Goal: Information Seeking & Learning: Learn about a topic

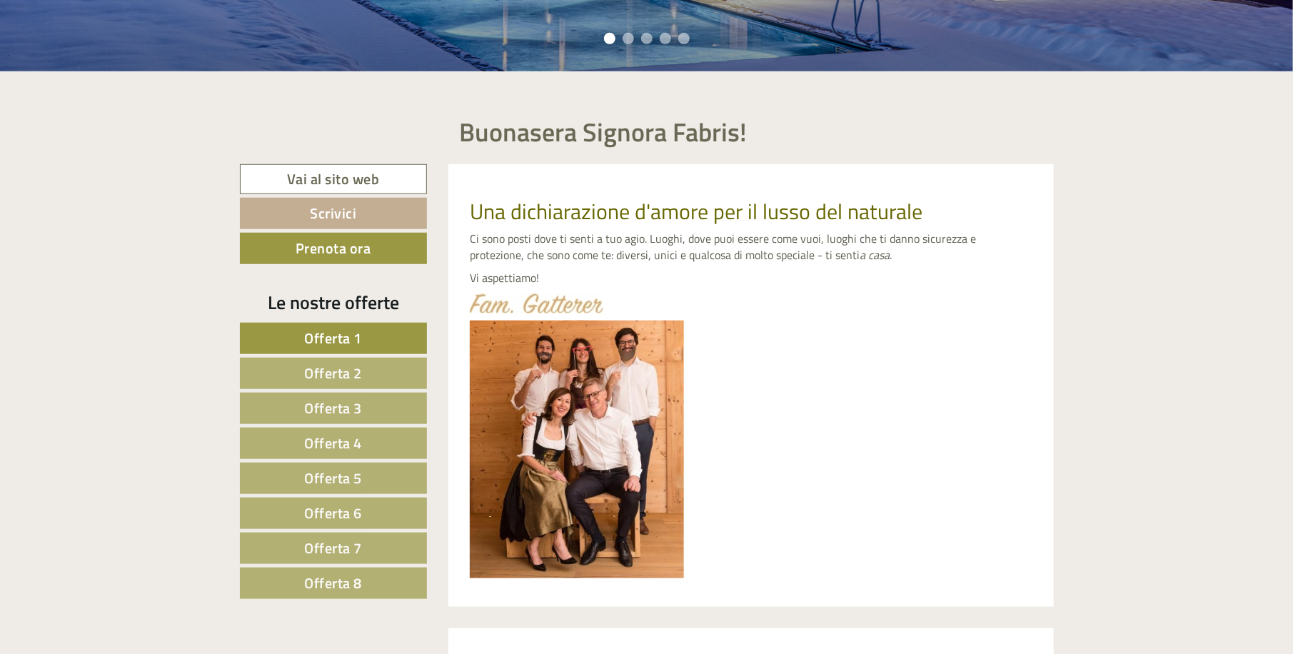
scroll to position [543, 0]
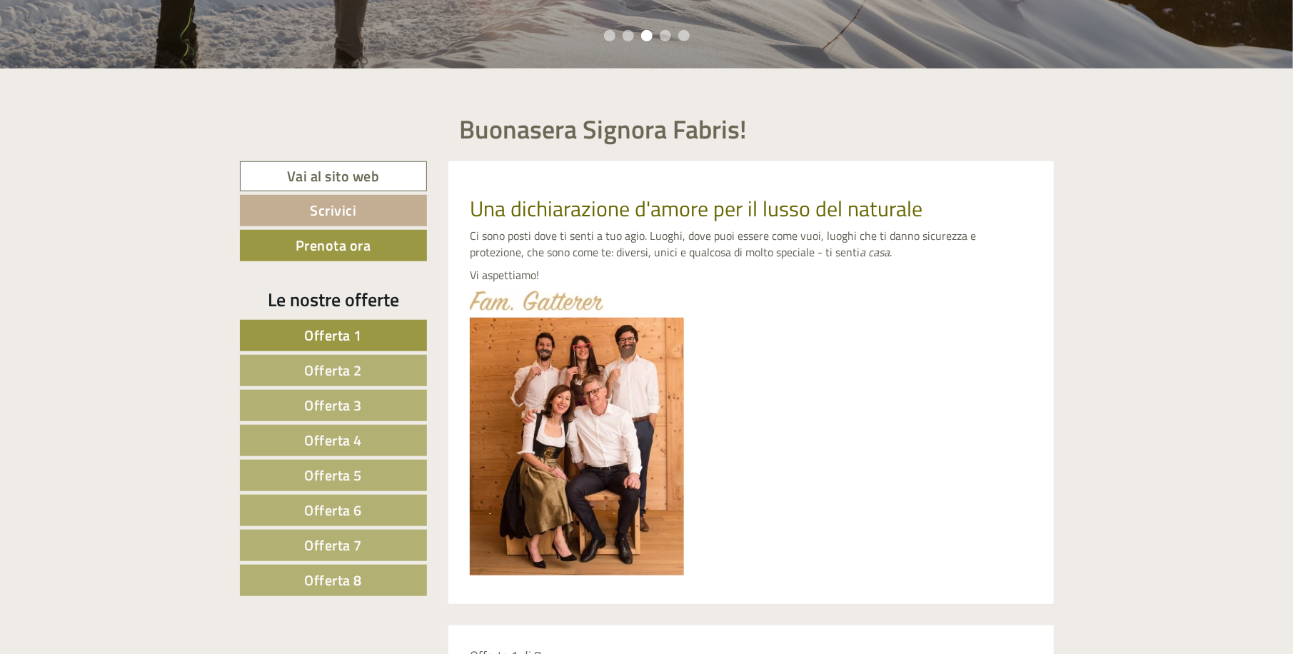
click at [355, 333] on span "Offerta 1" at bounding box center [334, 335] width 58 height 22
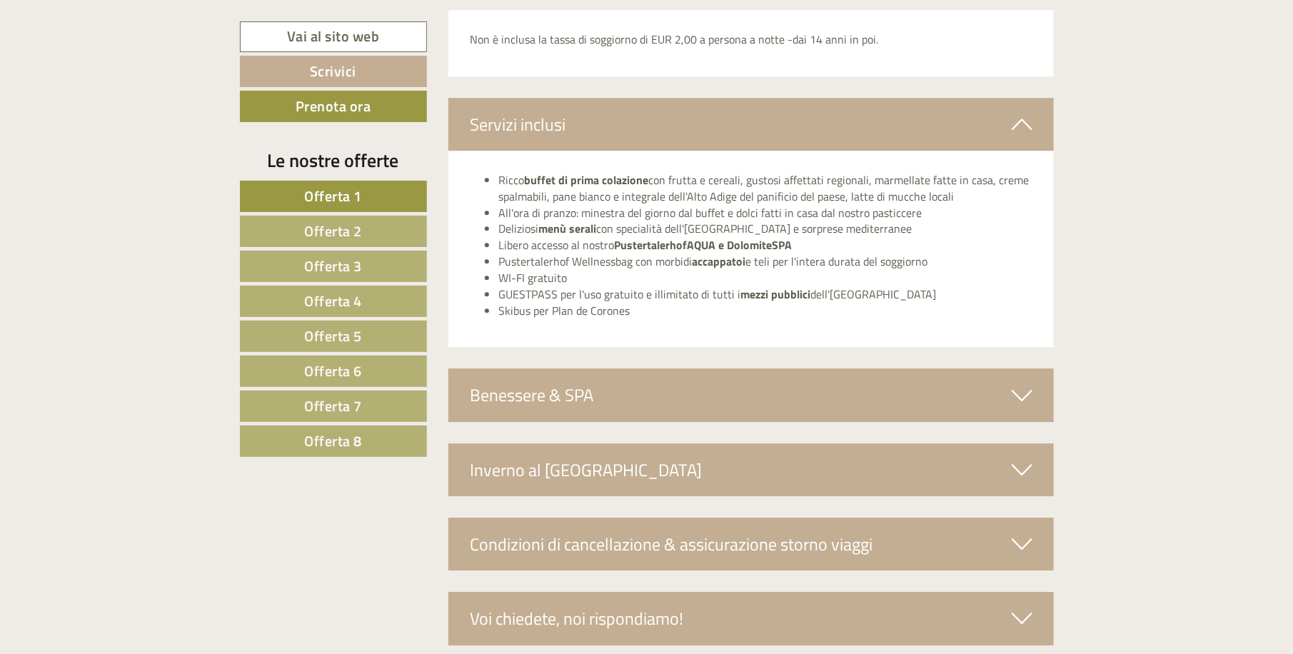
scroll to position [2324, 0]
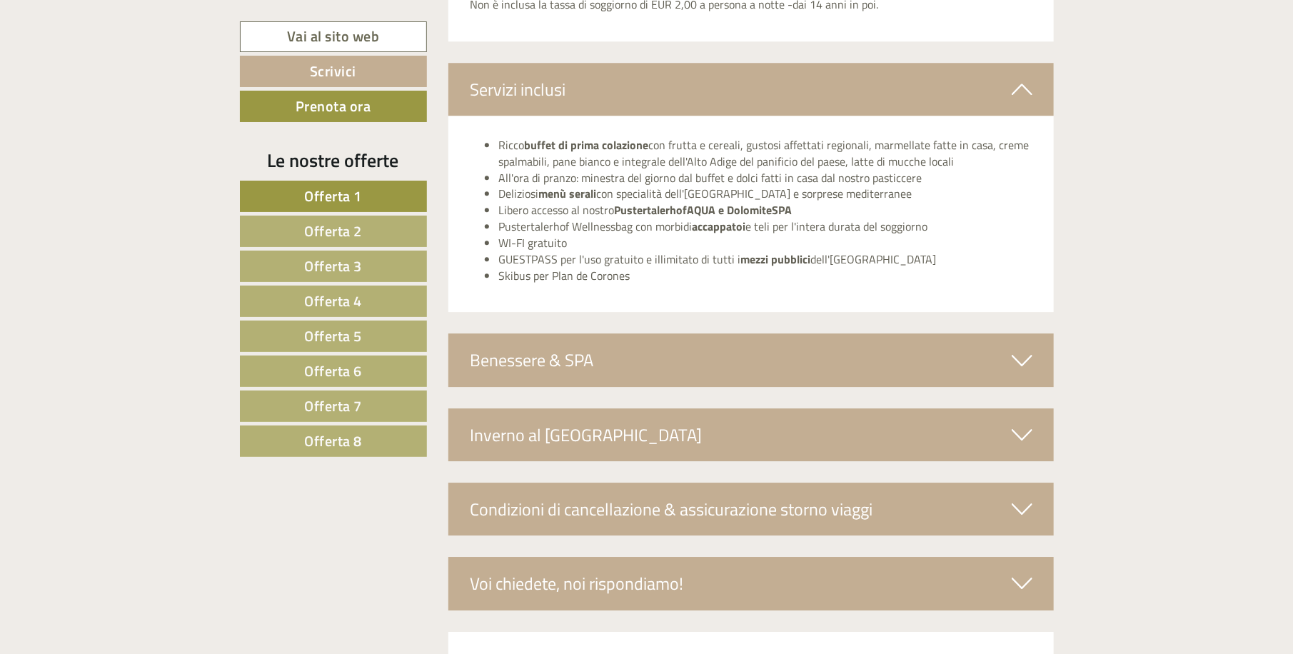
click at [665, 357] on div "Benessere & SPA" at bounding box center [750, 359] width 605 height 53
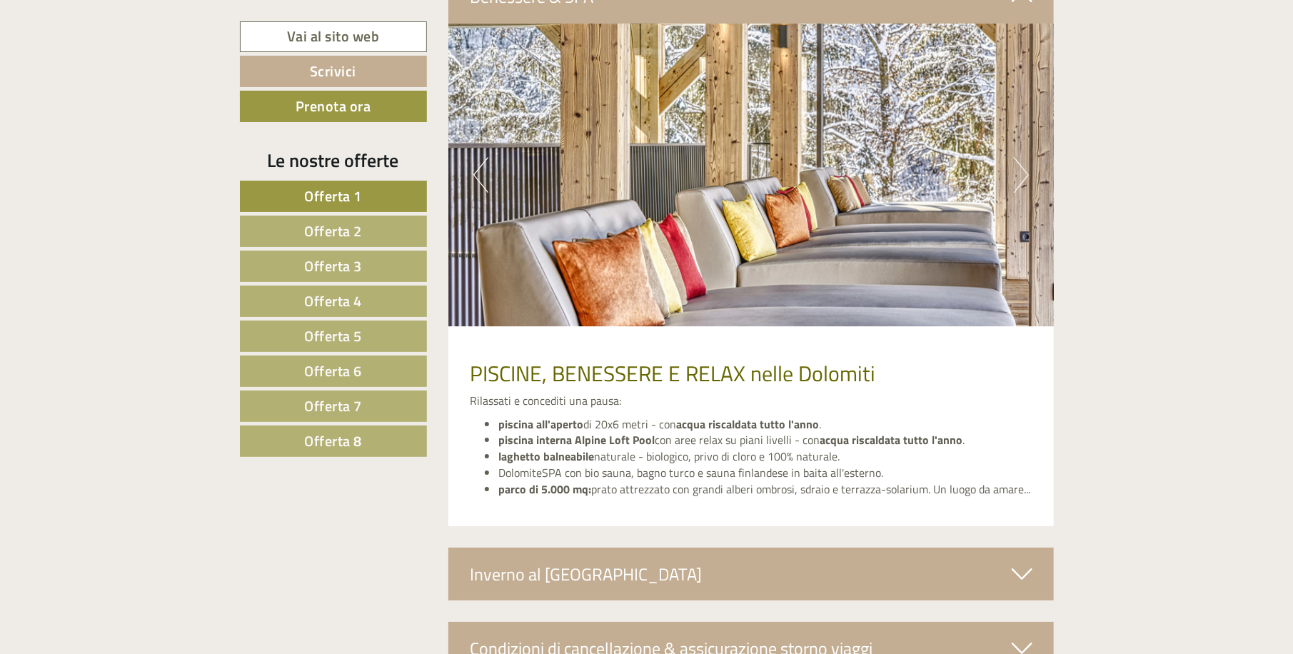
scroll to position [2664, 0]
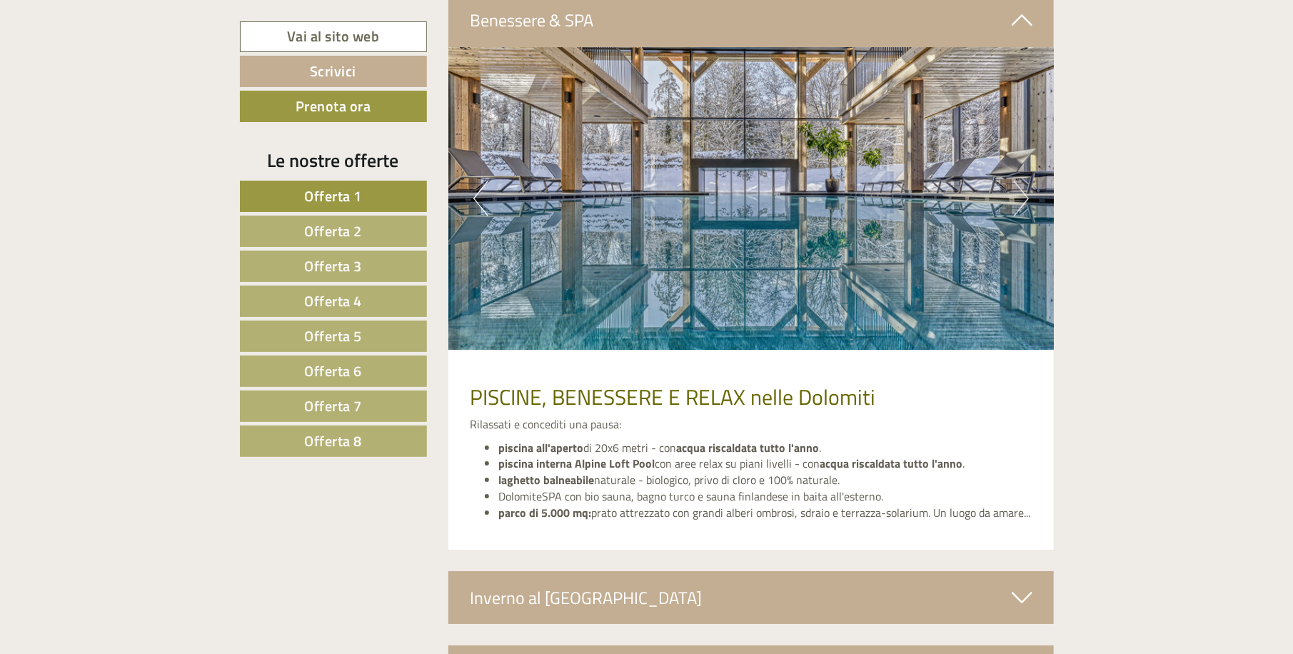
click at [1021, 193] on button "Next" at bounding box center [1021, 199] width 15 height 36
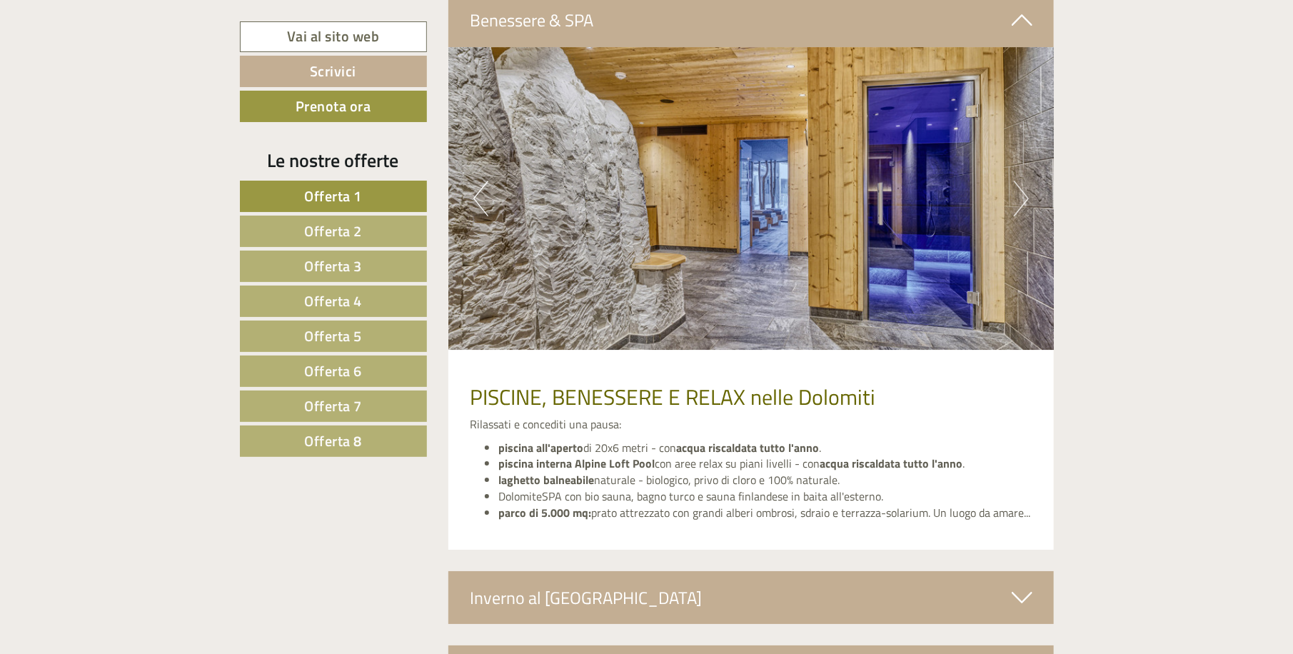
click at [1021, 193] on button "Next" at bounding box center [1021, 199] width 15 height 36
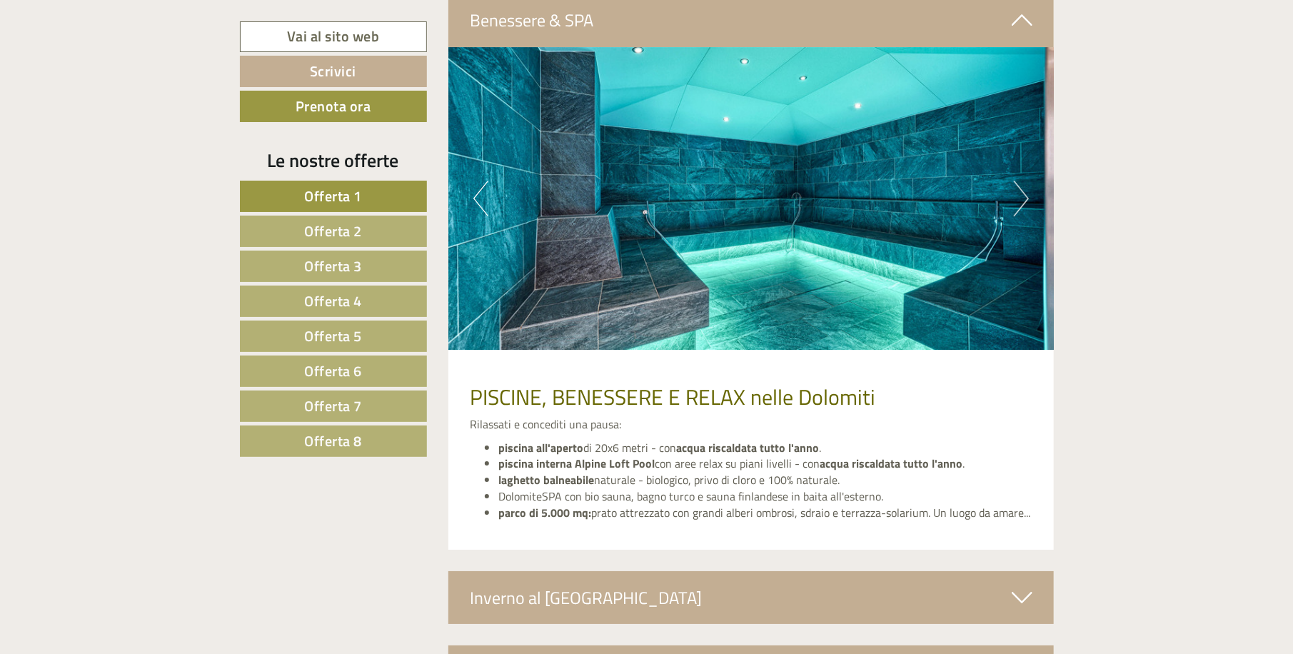
click at [1021, 193] on button "Next" at bounding box center [1021, 199] width 15 height 36
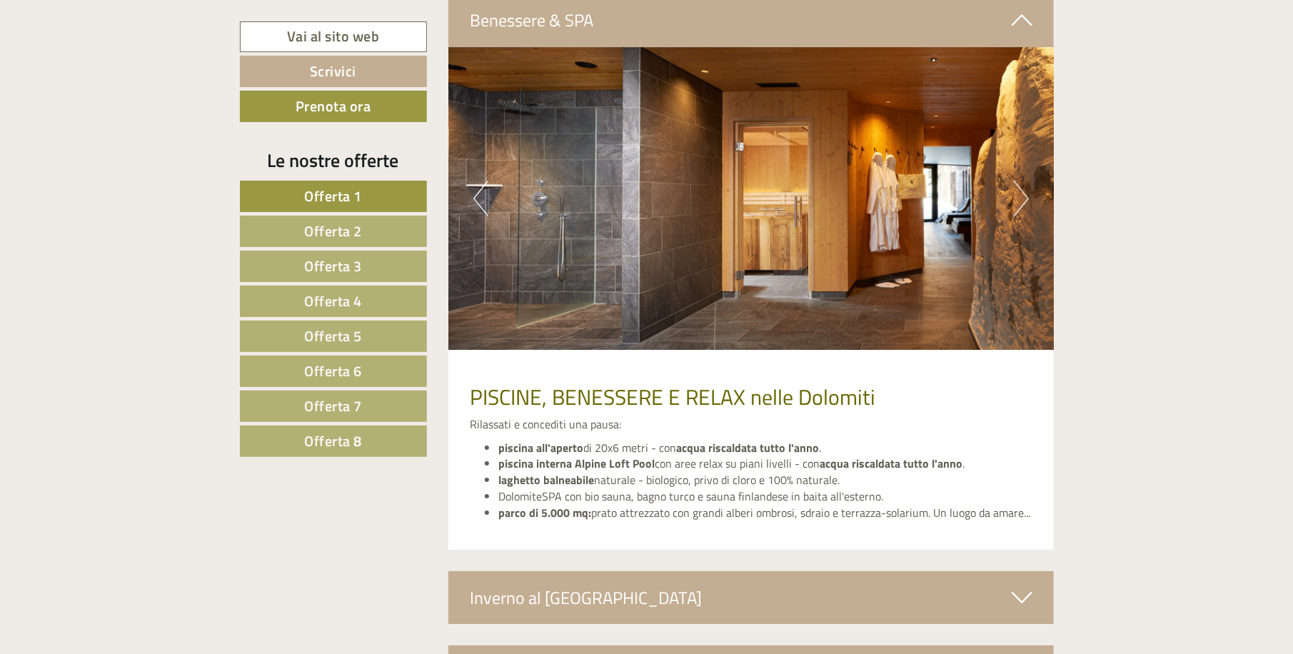
click at [1019, 193] on button "Next" at bounding box center [1021, 199] width 15 height 36
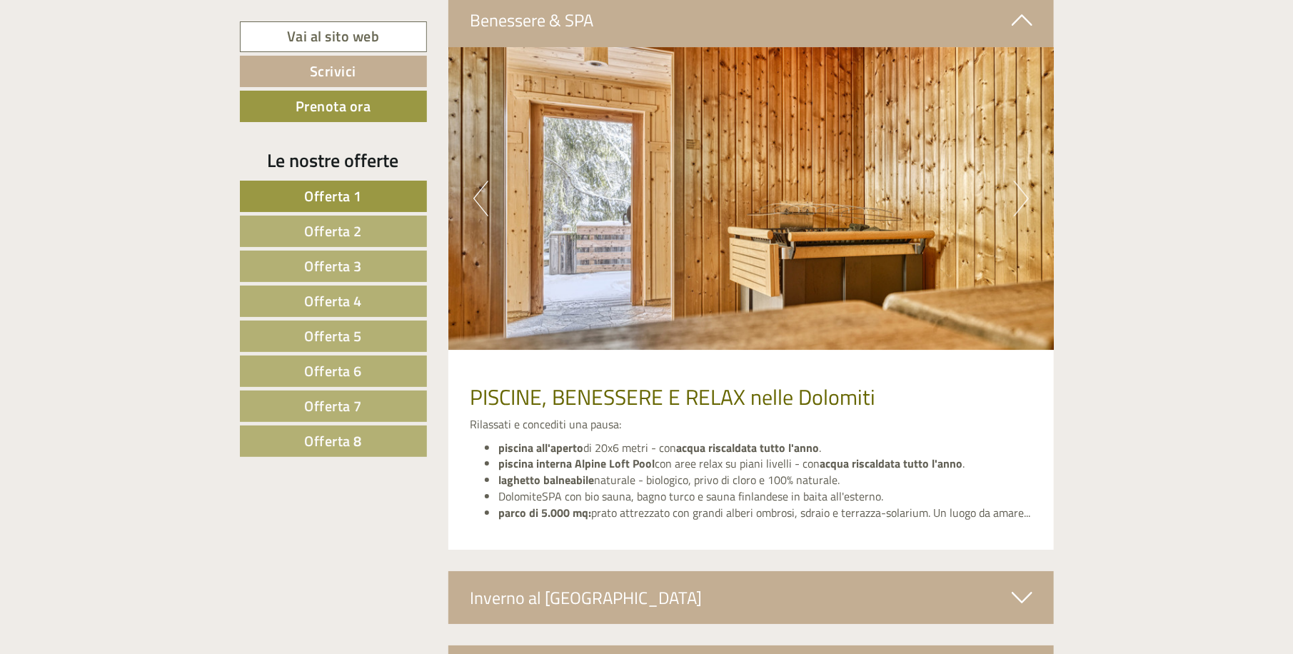
click at [1019, 193] on button "Next" at bounding box center [1021, 199] width 15 height 36
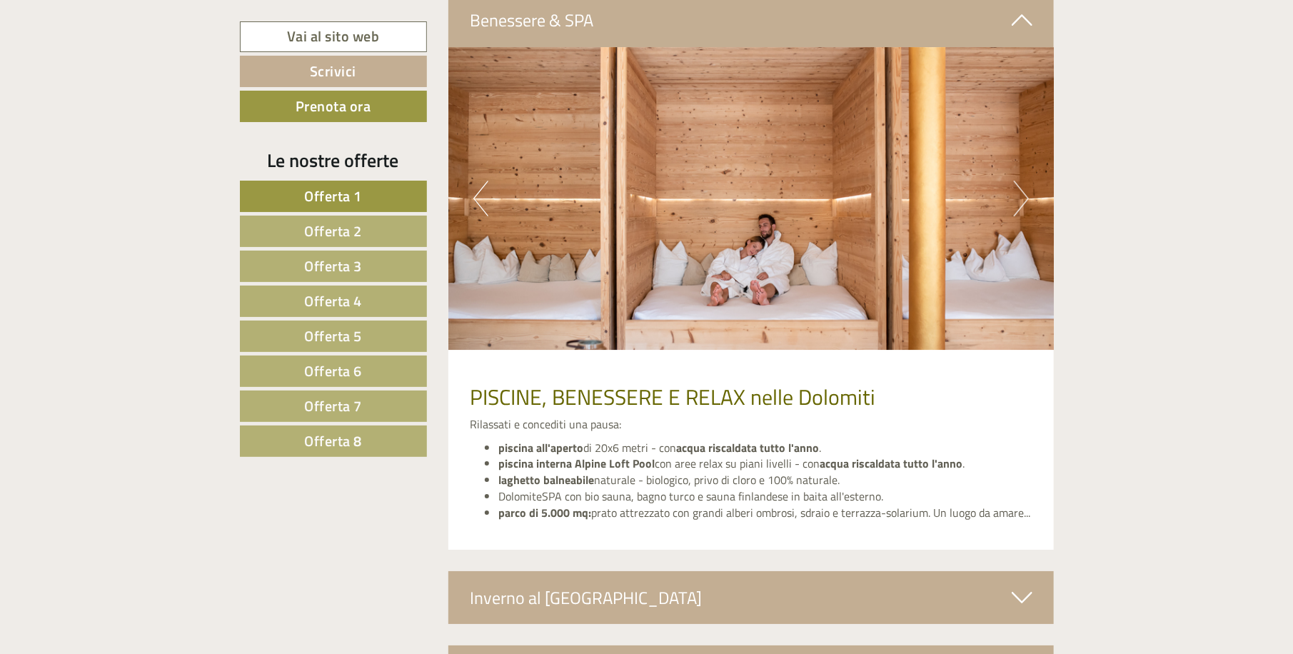
click at [1019, 193] on button "Next" at bounding box center [1021, 199] width 15 height 36
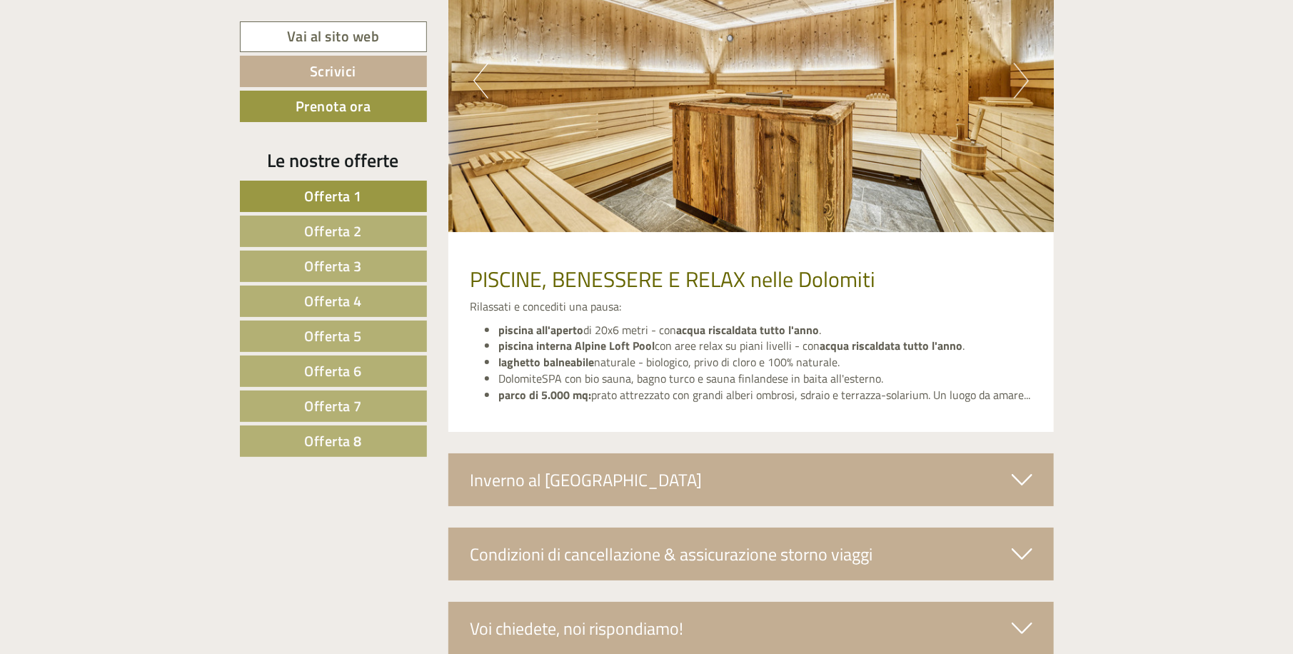
scroll to position [2868, 0]
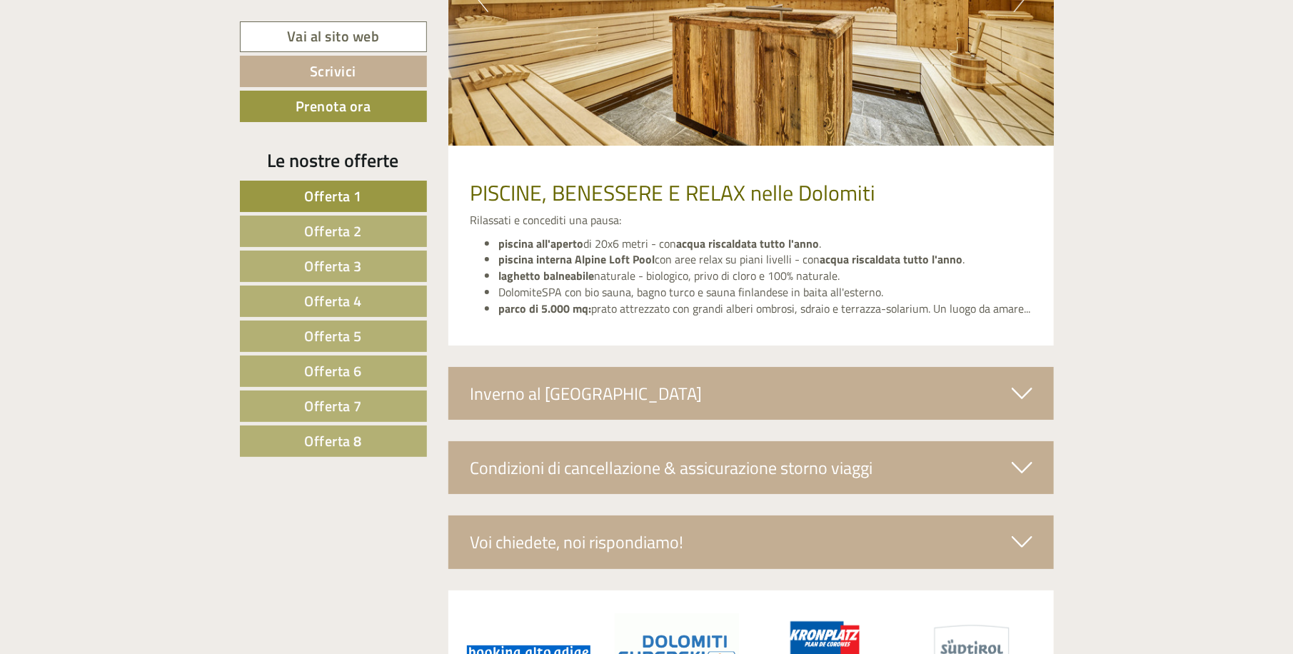
click at [733, 397] on div "Inverno al [GEOGRAPHIC_DATA]" at bounding box center [750, 393] width 605 height 53
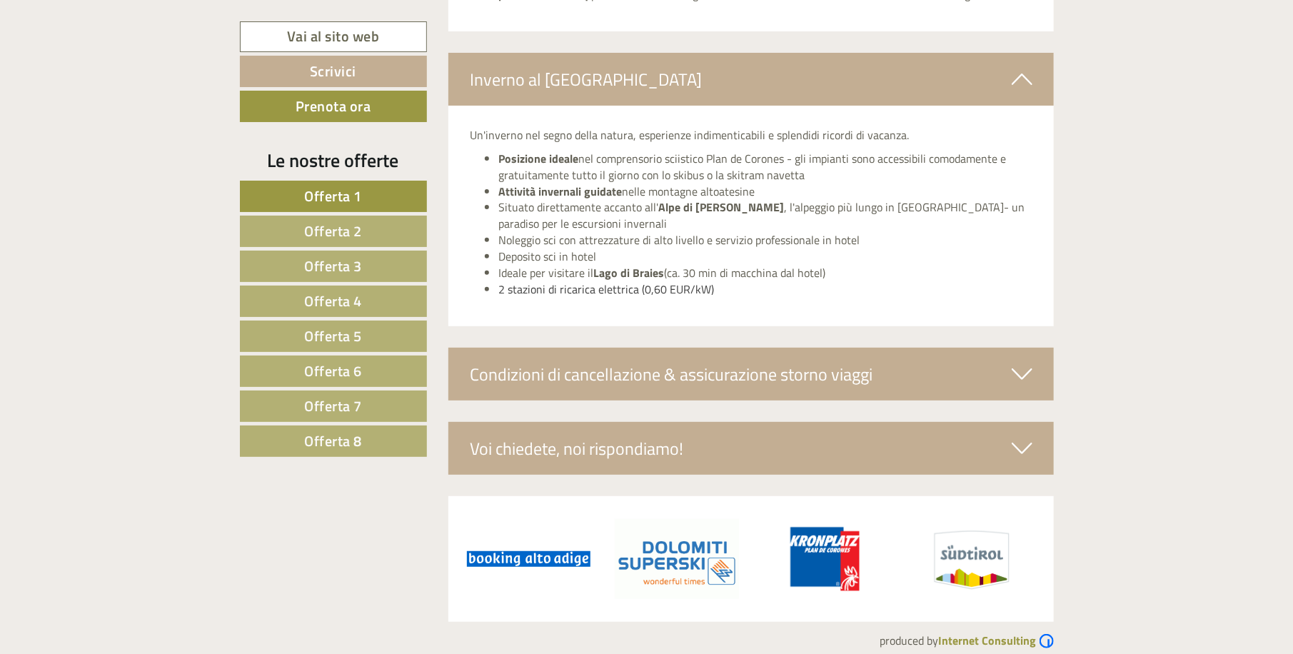
scroll to position [3198, 0]
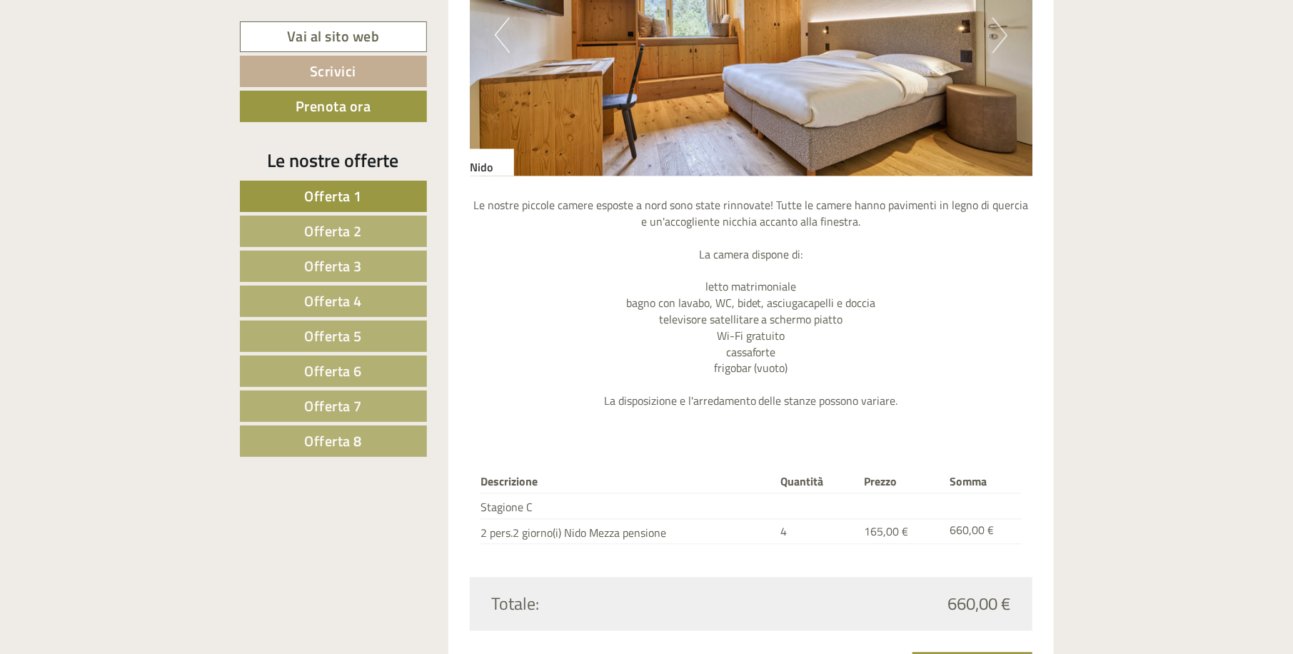
click at [363, 226] on link "Offerta 2" at bounding box center [333, 231] width 187 height 31
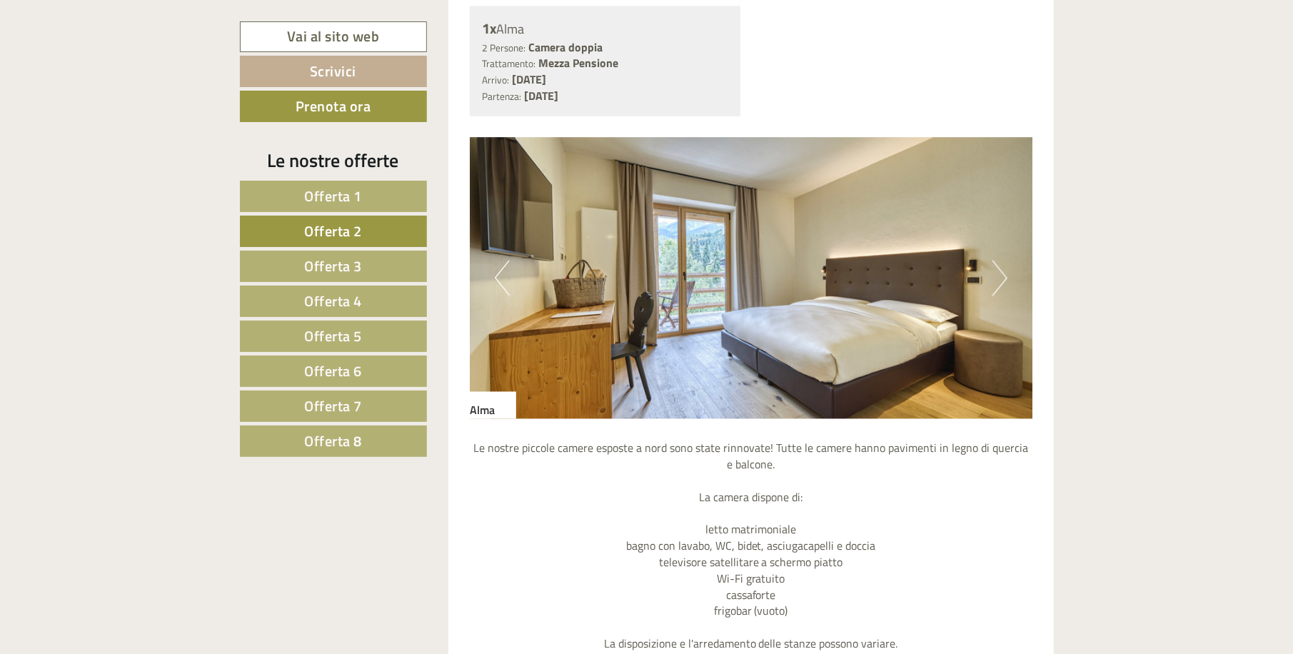
scroll to position [1236, 0]
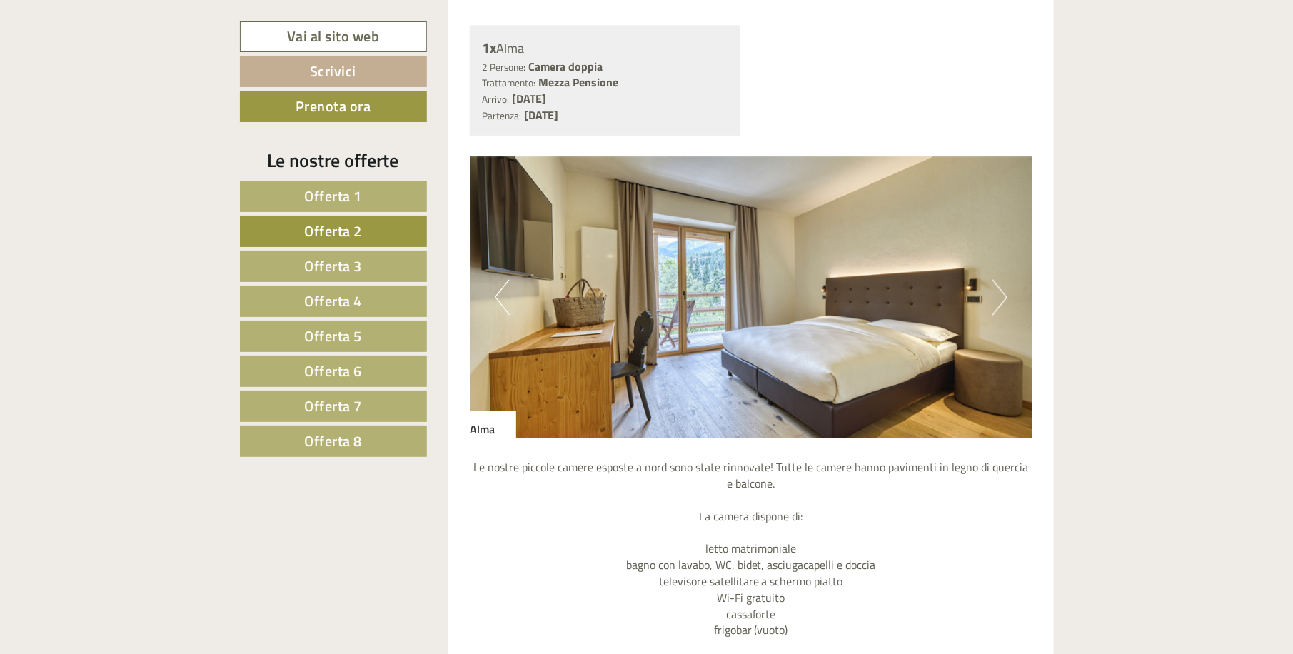
click at [1003, 292] on button "Next" at bounding box center [999, 298] width 15 height 36
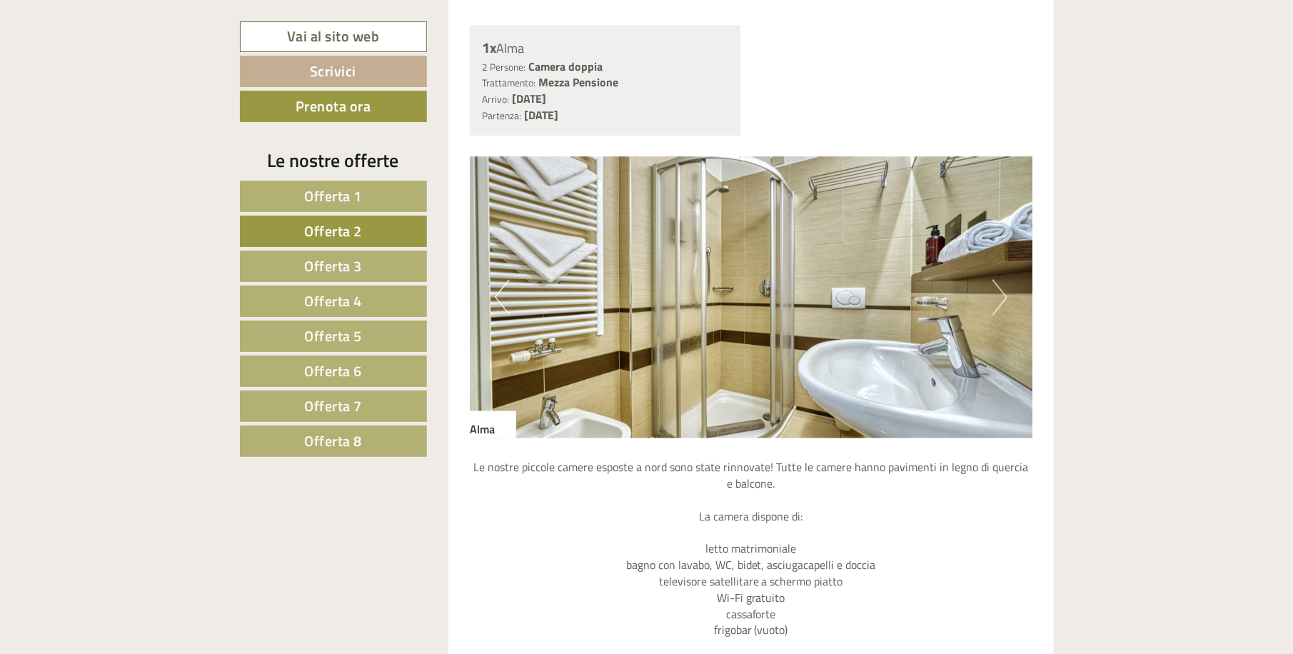
click at [1003, 292] on button "Next" at bounding box center [999, 298] width 15 height 36
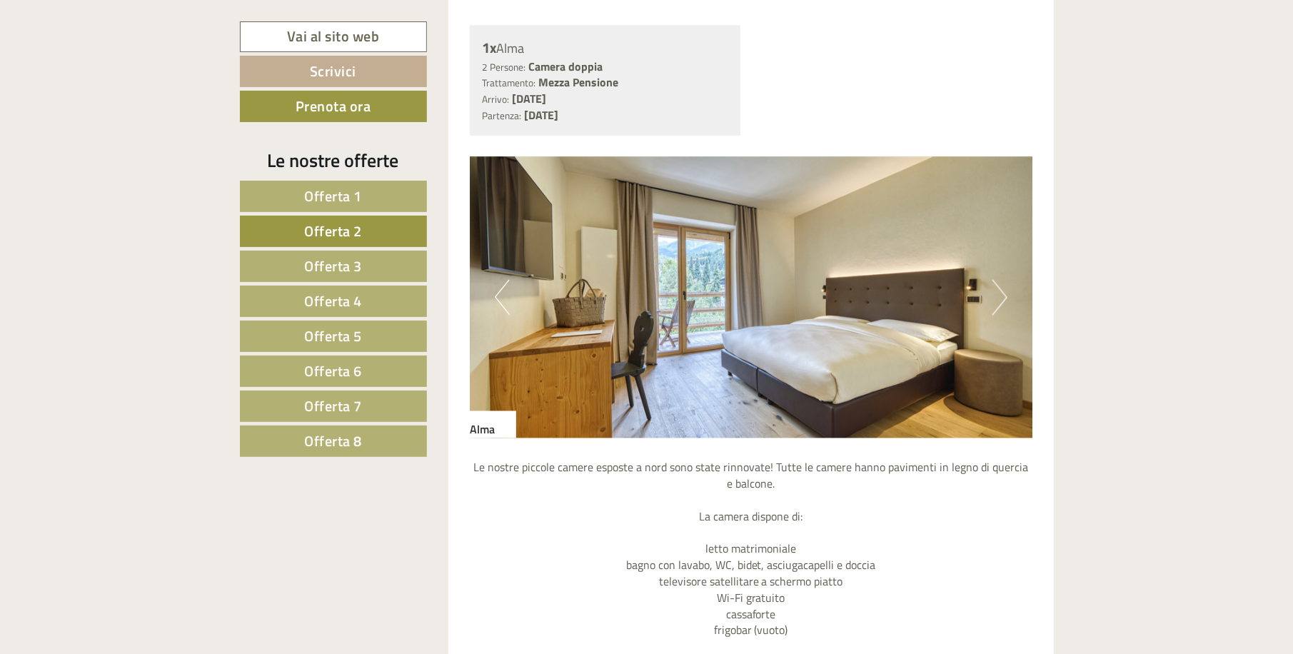
click at [1003, 292] on button "Next" at bounding box center [999, 298] width 15 height 36
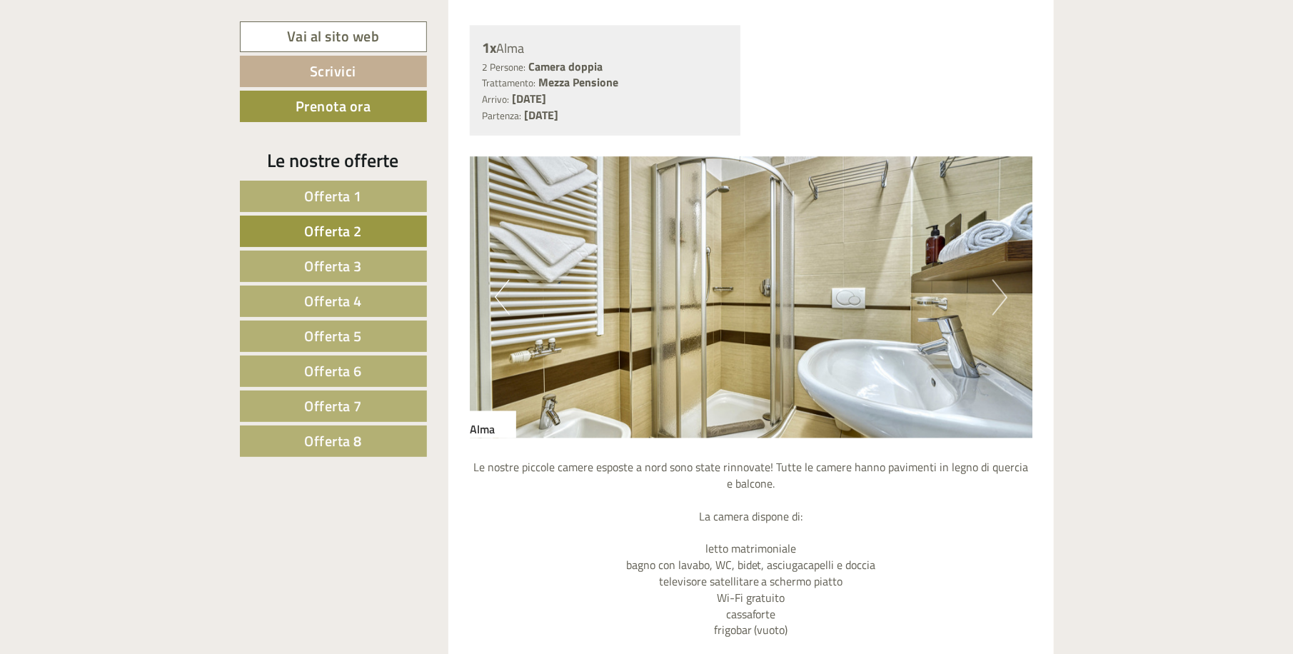
click at [1003, 292] on button "Next" at bounding box center [999, 298] width 15 height 36
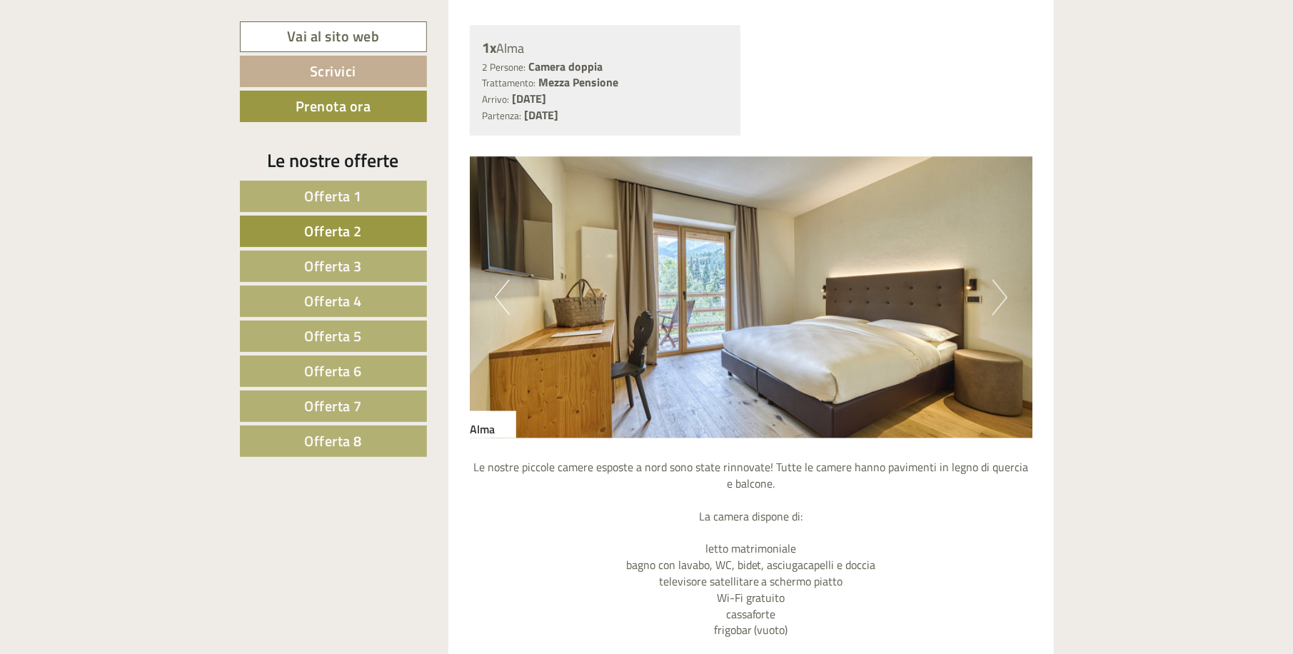
click at [385, 184] on link "Offerta 1" at bounding box center [333, 196] width 187 height 31
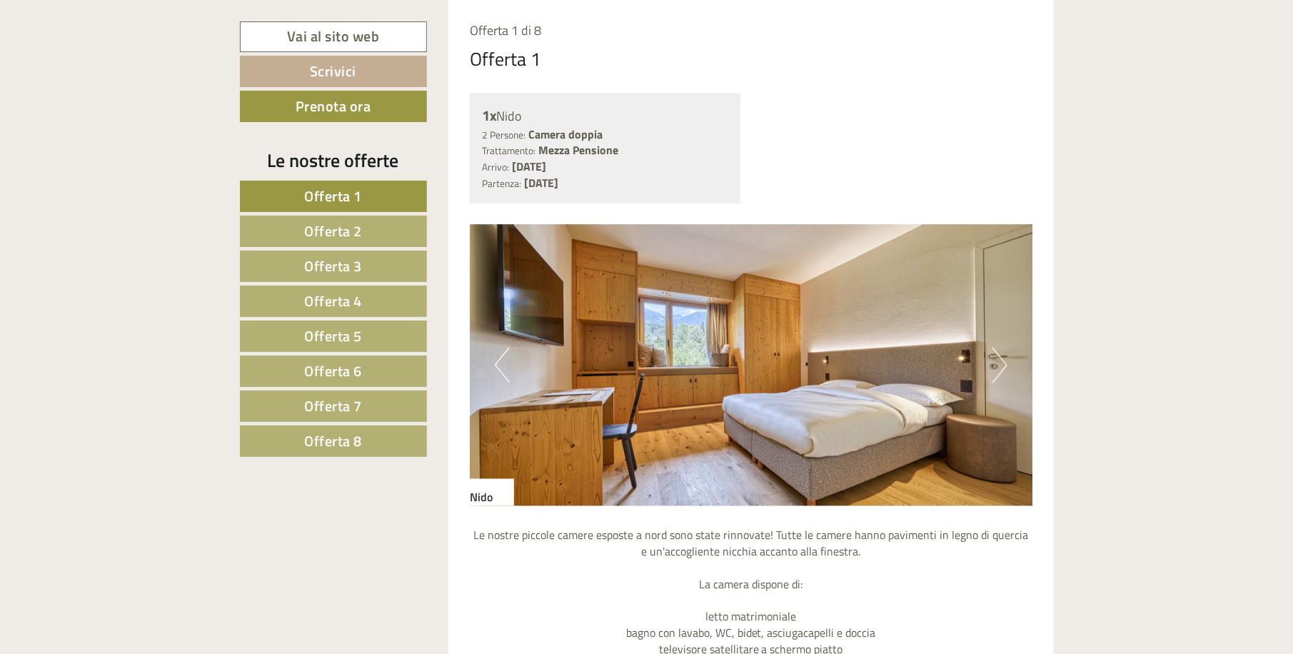
click at [992, 369] on button "Next" at bounding box center [999, 366] width 15 height 36
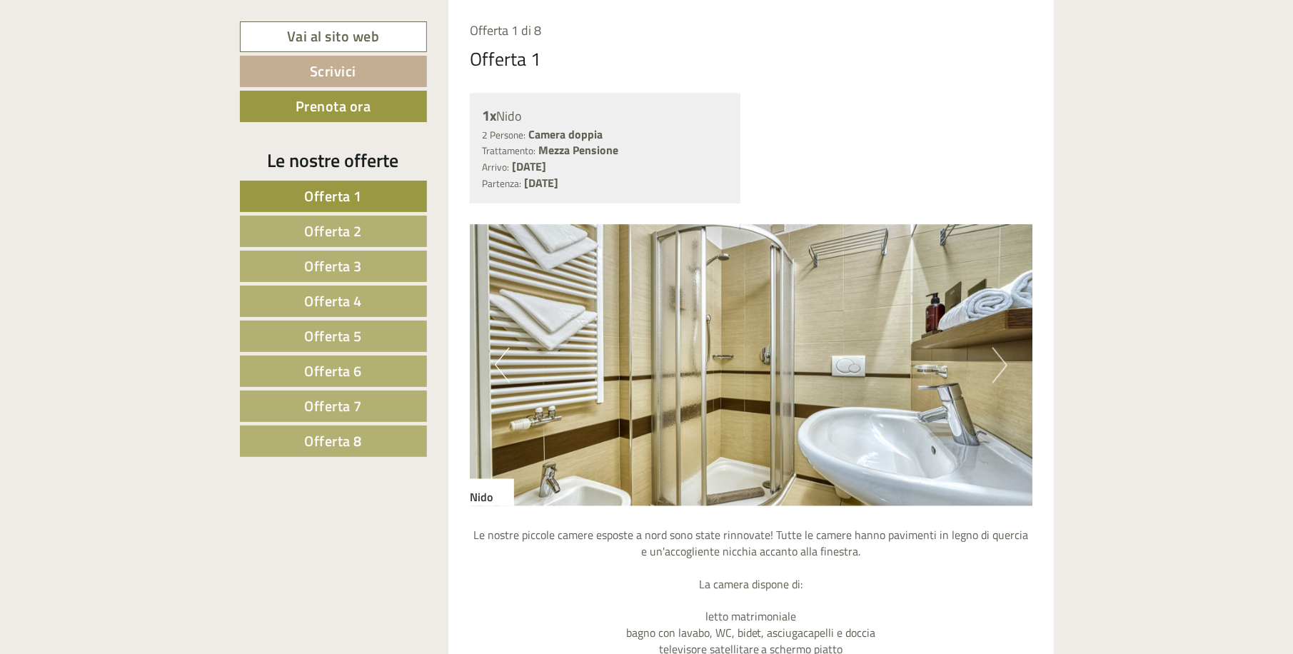
click at [992, 369] on button "Next" at bounding box center [999, 366] width 15 height 36
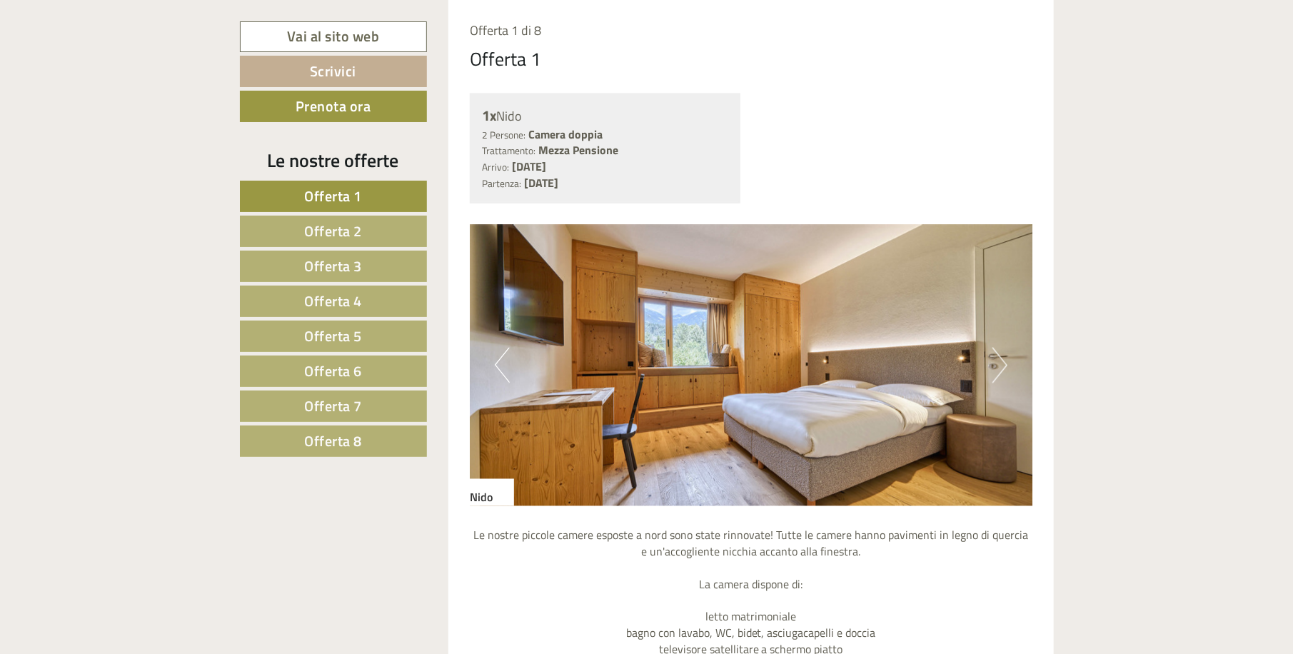
click at [336, 262] on span "Offerta 3" at bounding box center [333, 266] width 58 height 22
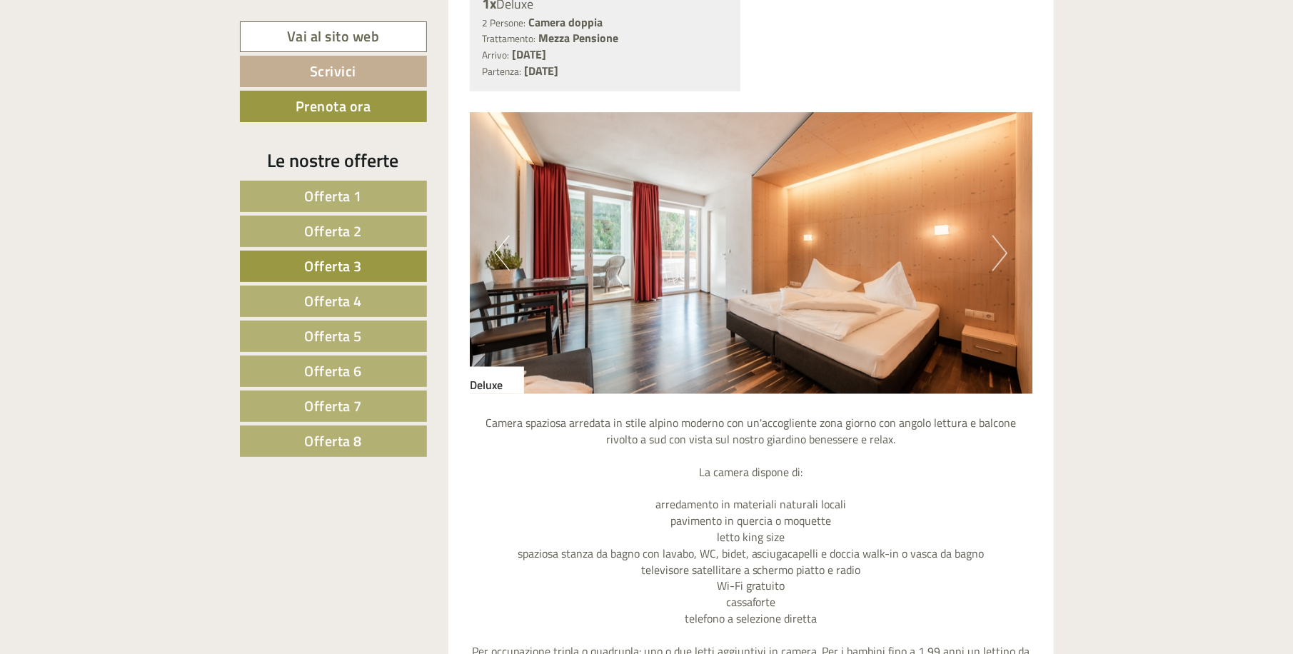
scroll to position [1372, 0]
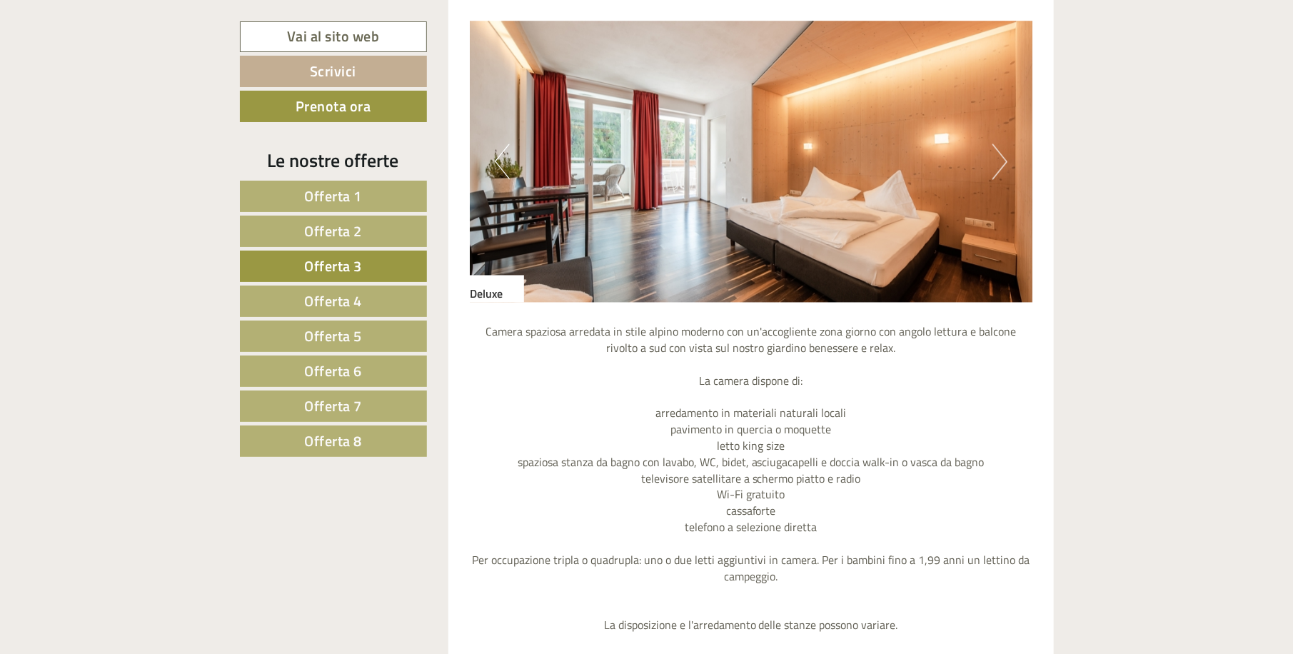
click at [995, 156] on button "Next" at bounding box center [999, 162] width 15 height 36
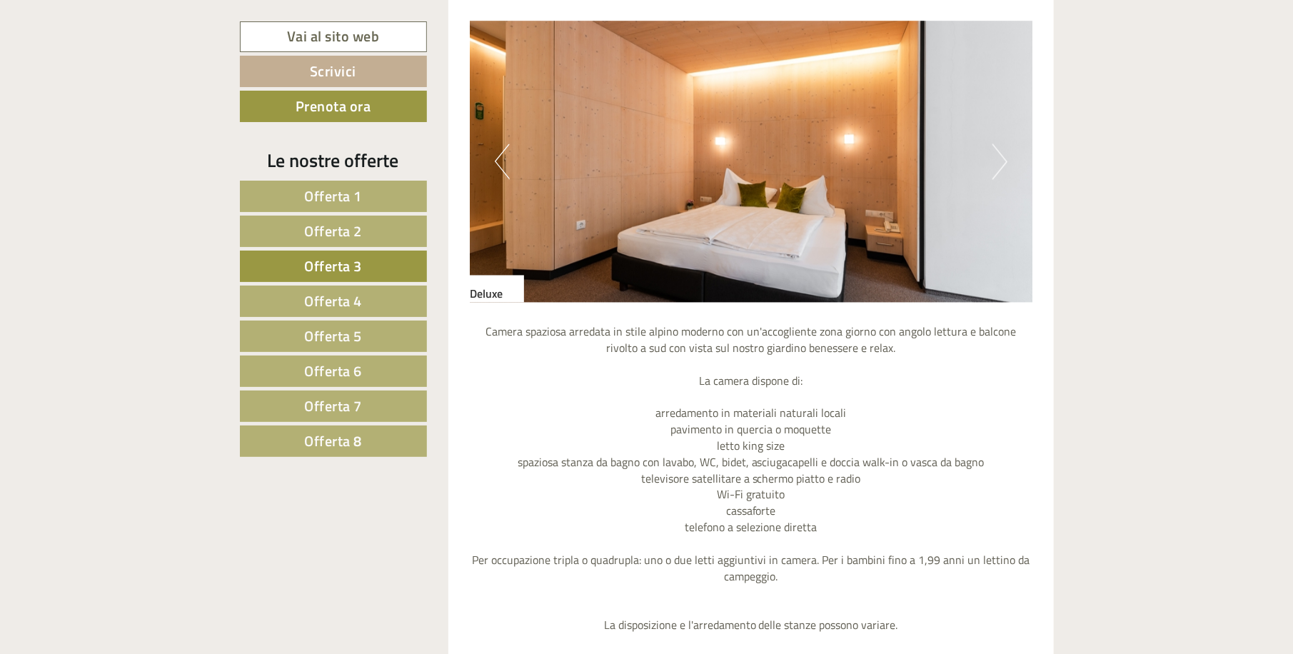
click at [995, 156] on button "Next" at bounding box center [999, 162] width 15 height 36
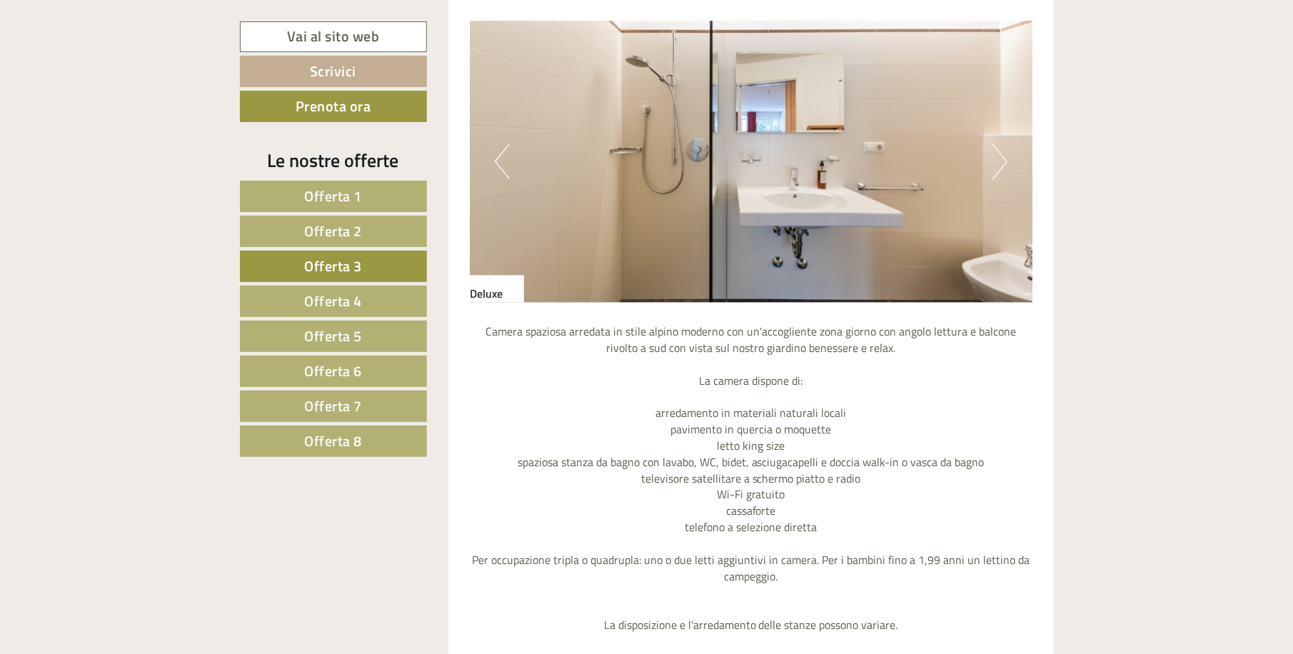
click at [995, 156] on button "Next" at bounding box center [999, 162] width 15 height 36
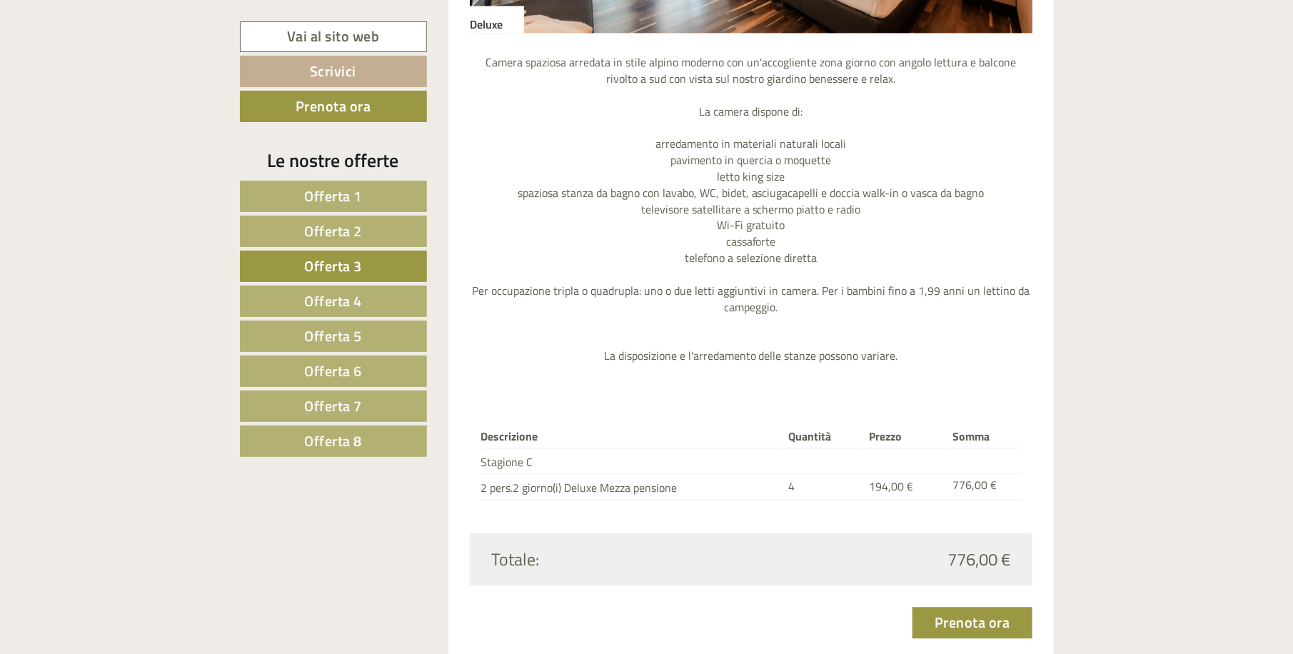
scroll to position [1644, 0]
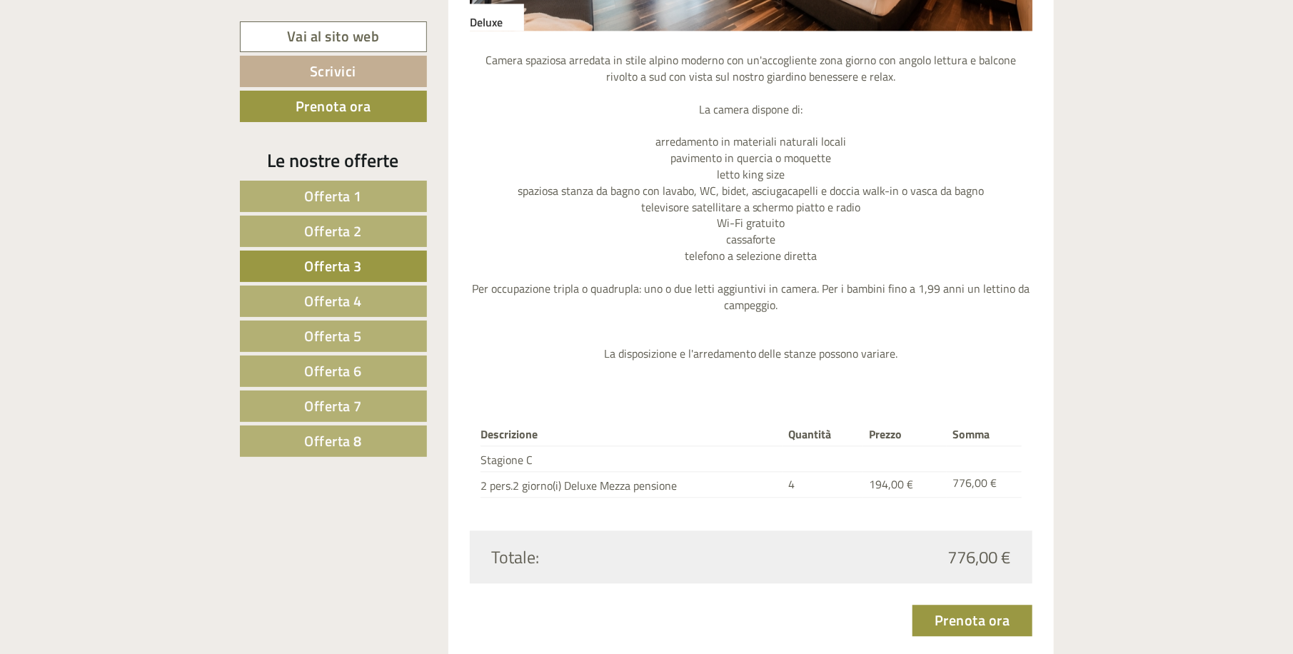
click at [355, 301] on span "Offerta 4" at bounding box center [333, 301] width 58 height 22
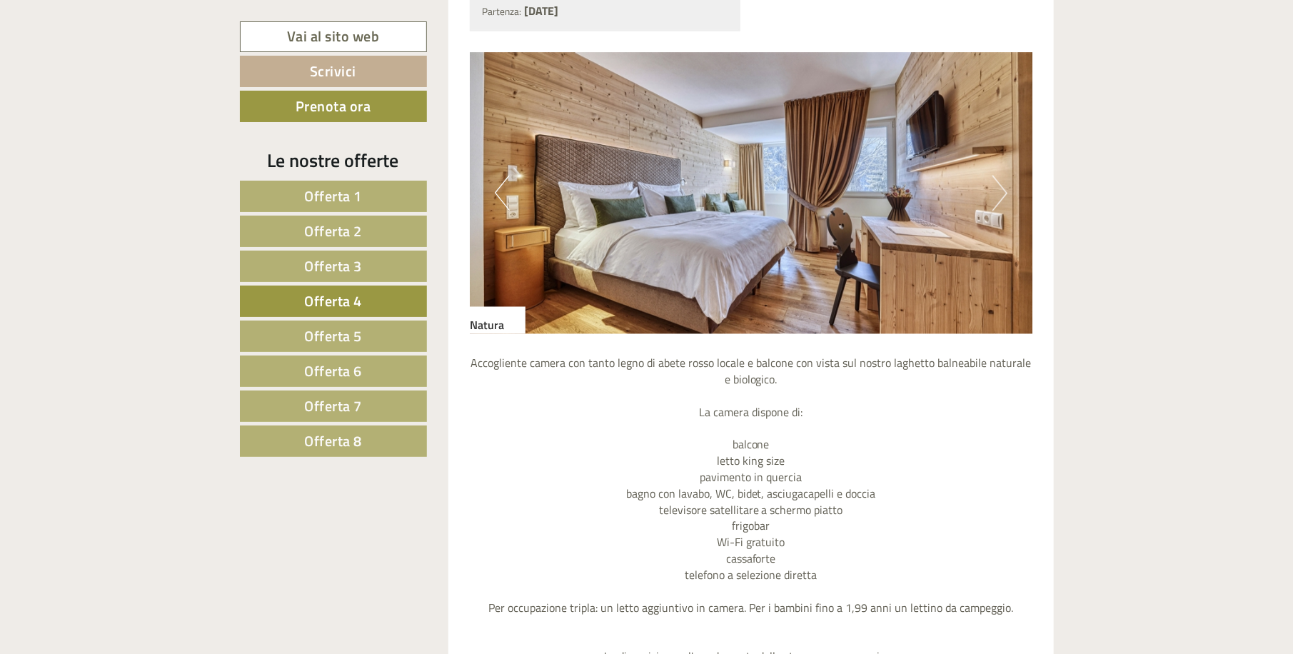
scroll to position [1372, 0]
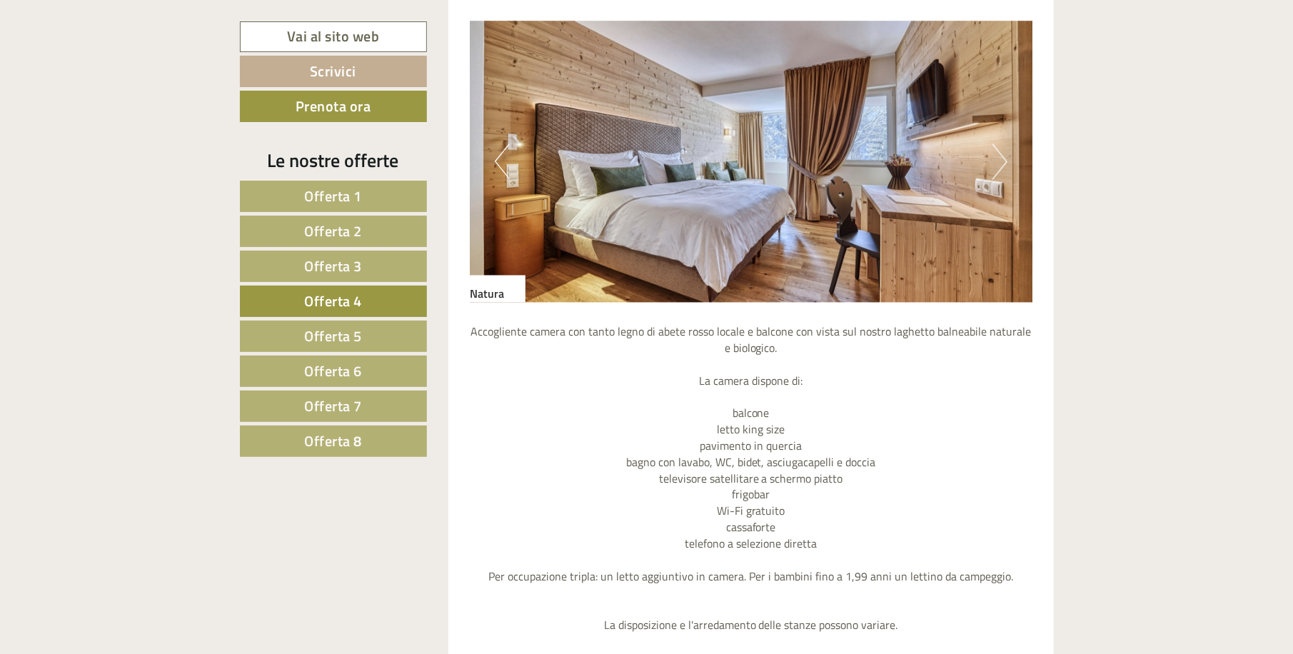
click at [1003, 157] on button "Next" at bounding box center [999, 162] width 15 height 36
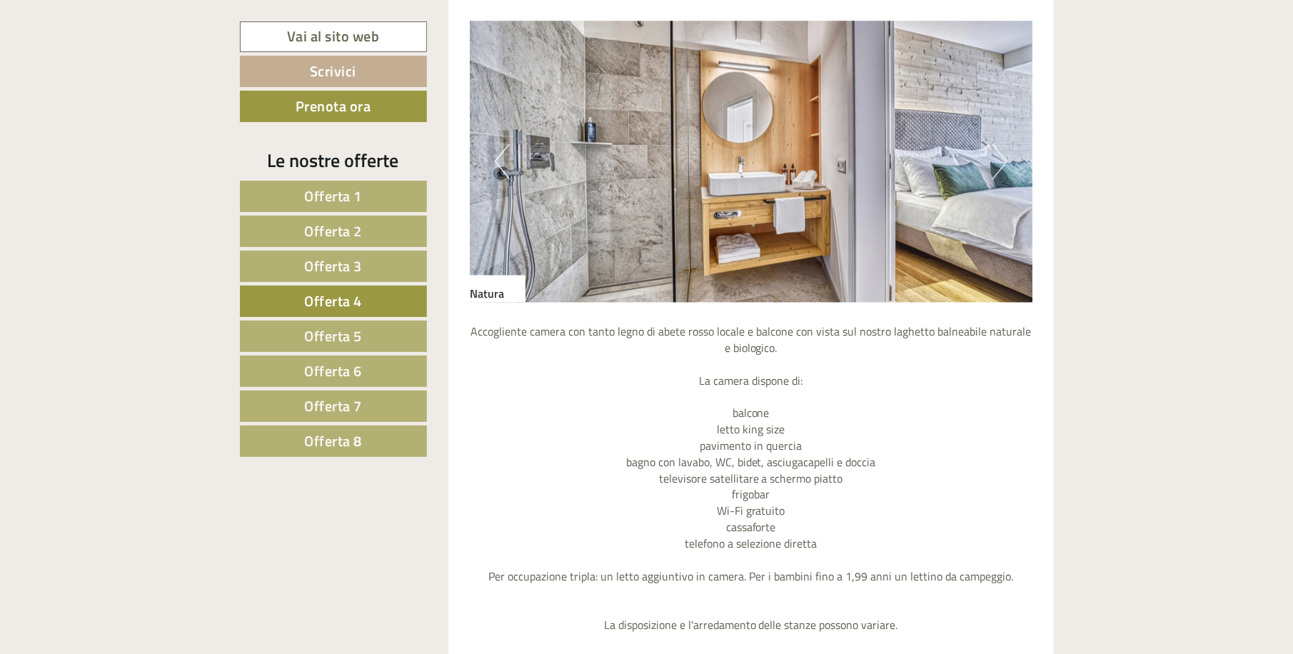
click at [1003, 157] on button "Next" at bounding box center [999, 162] width 15 height 36
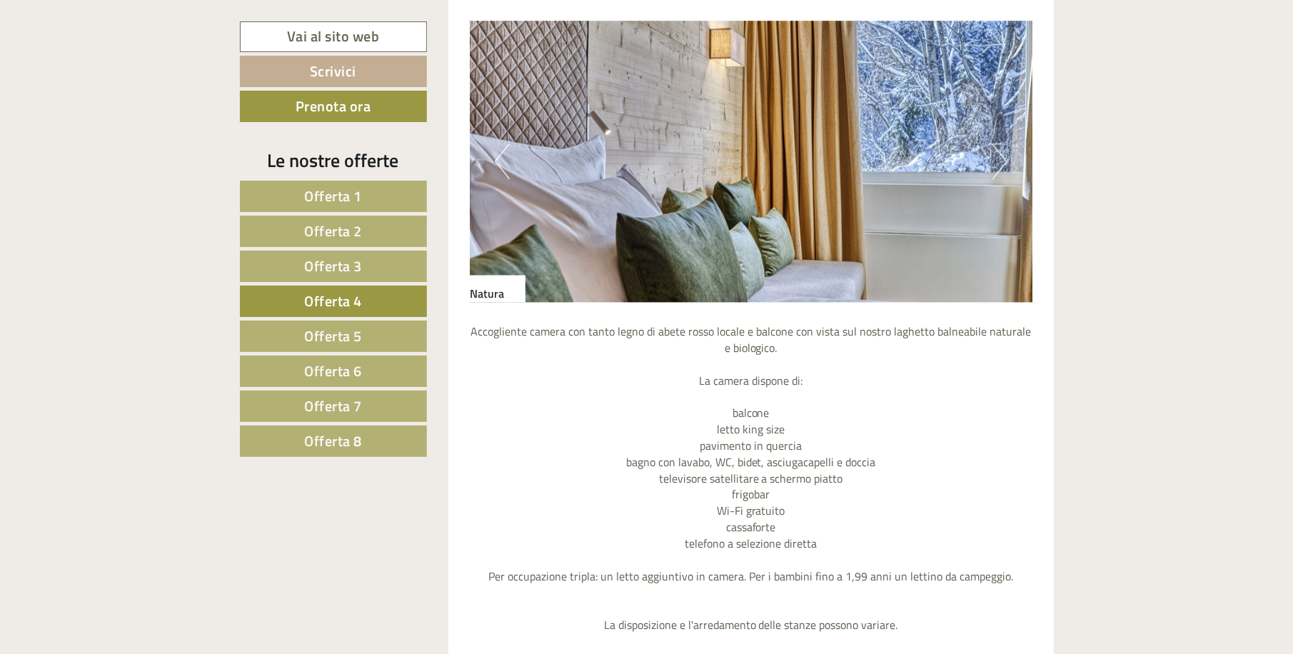
click at [1003, 157] on button "Next" at bounding box center [999, 162] width 15 height 36
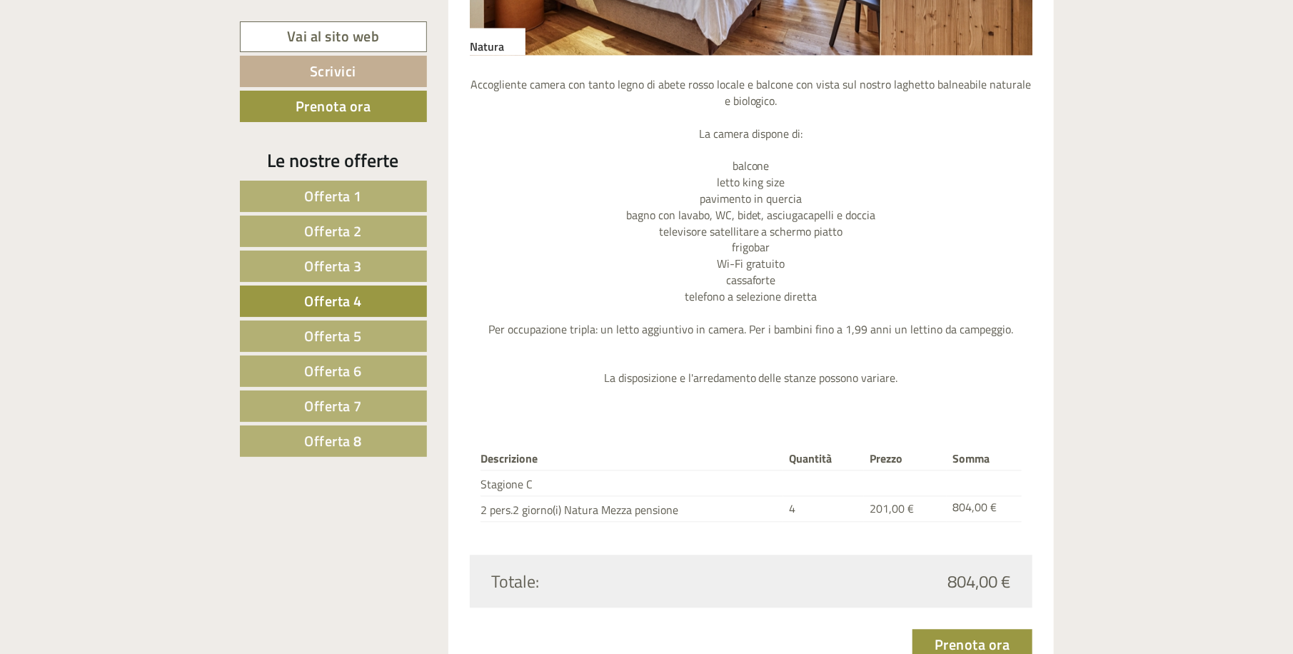
scroll to position [1644, 0]
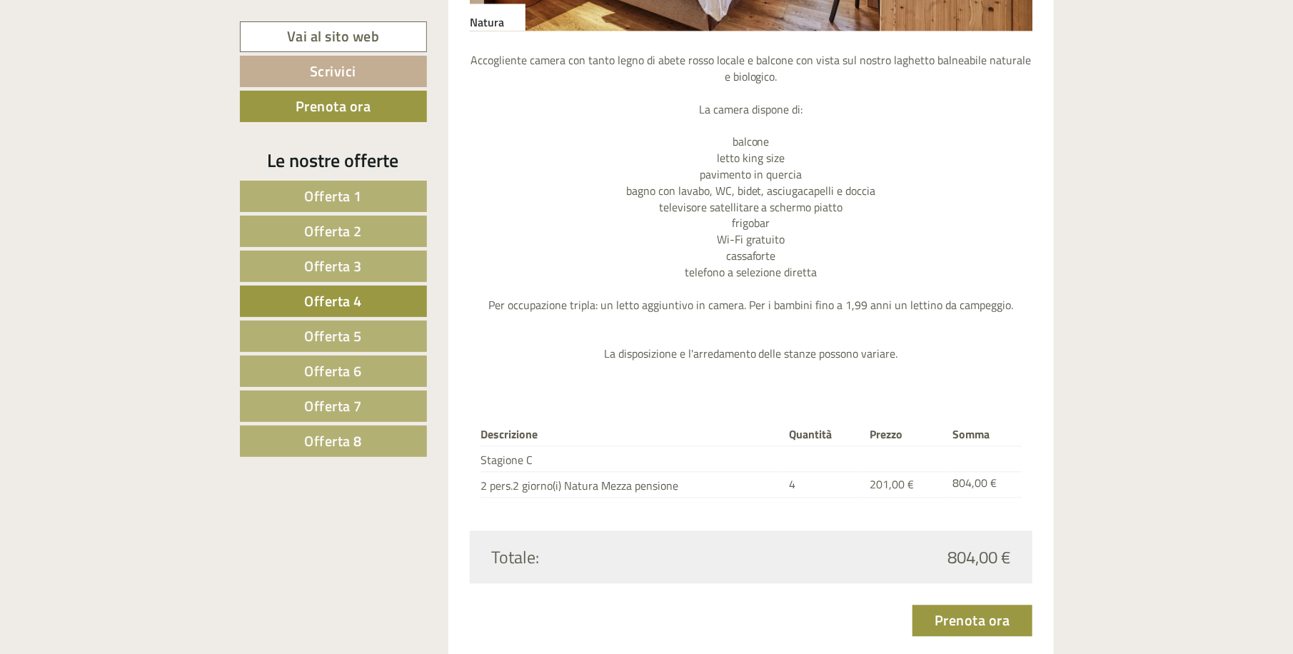
click at [359, 332] on span "Offerta 5" at bounding box center [333, 336] width 58 height 22
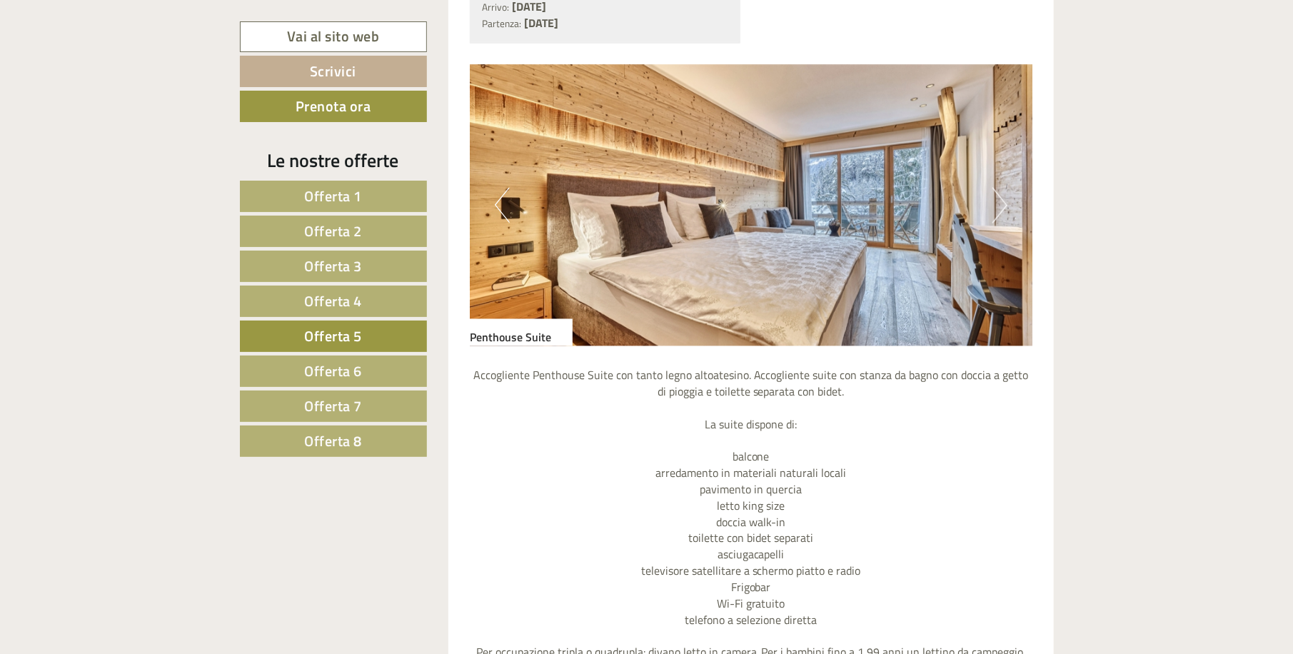
scroll to position [1304, 0]
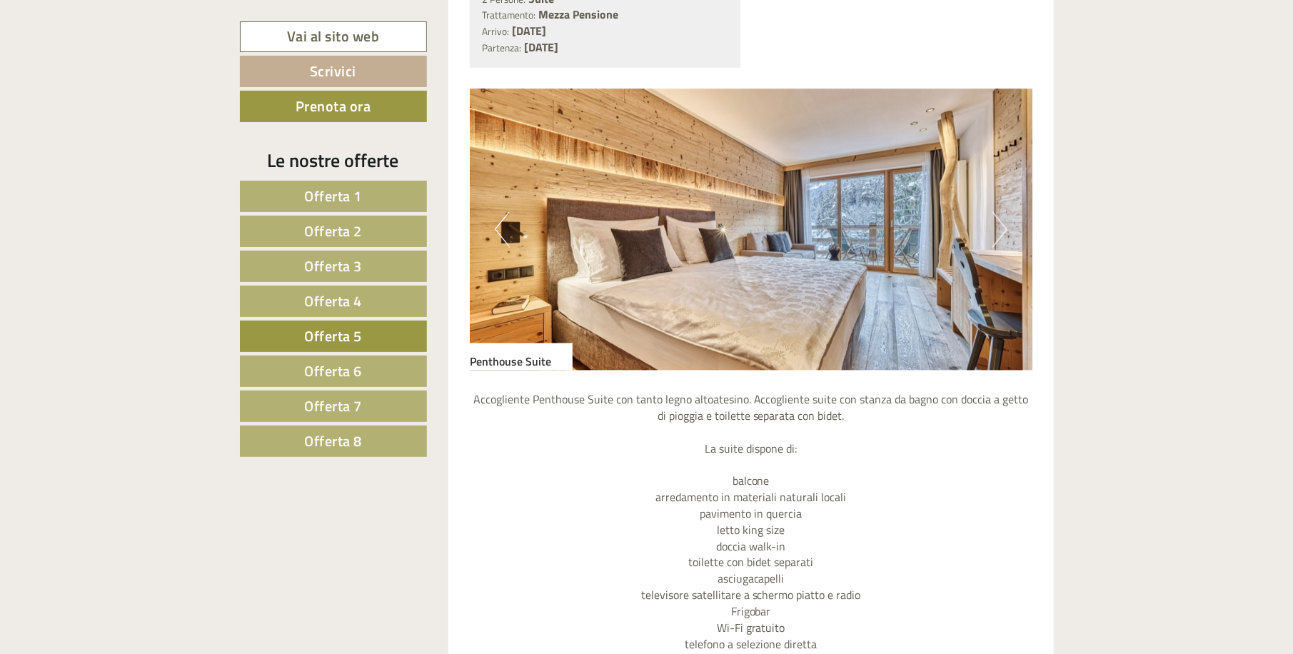
click at [997, 223] on button "Next" at bounding box center [999, 230] width 15 height 36
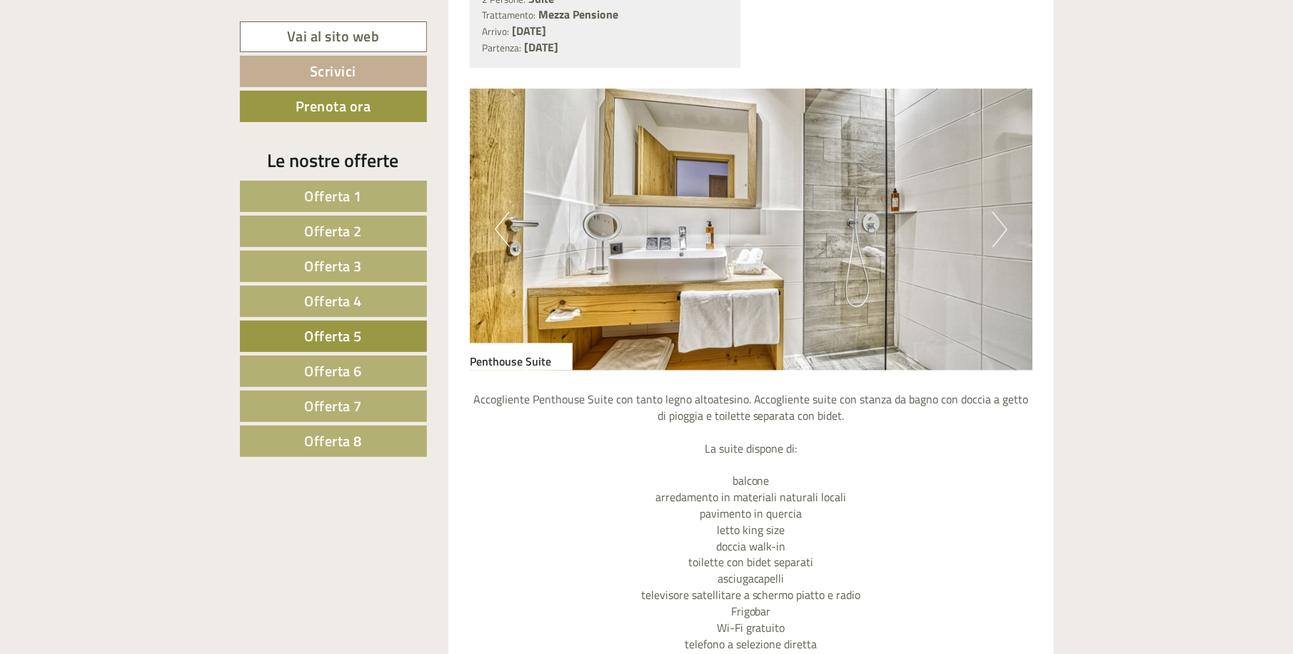
click at [999, 223] on button "Next" at bounding box center [999, 230] width 15 height 36
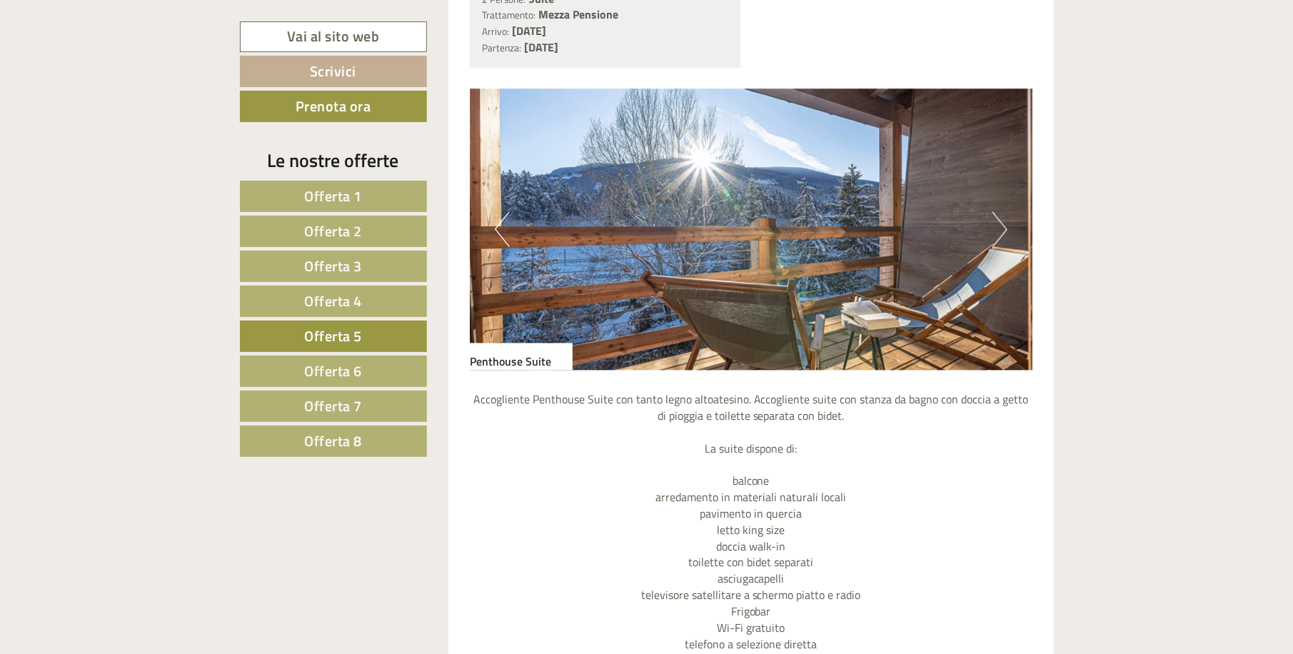
click at [999, 223] on button "Next" at bounding box center [999, 230] width 15 height 36
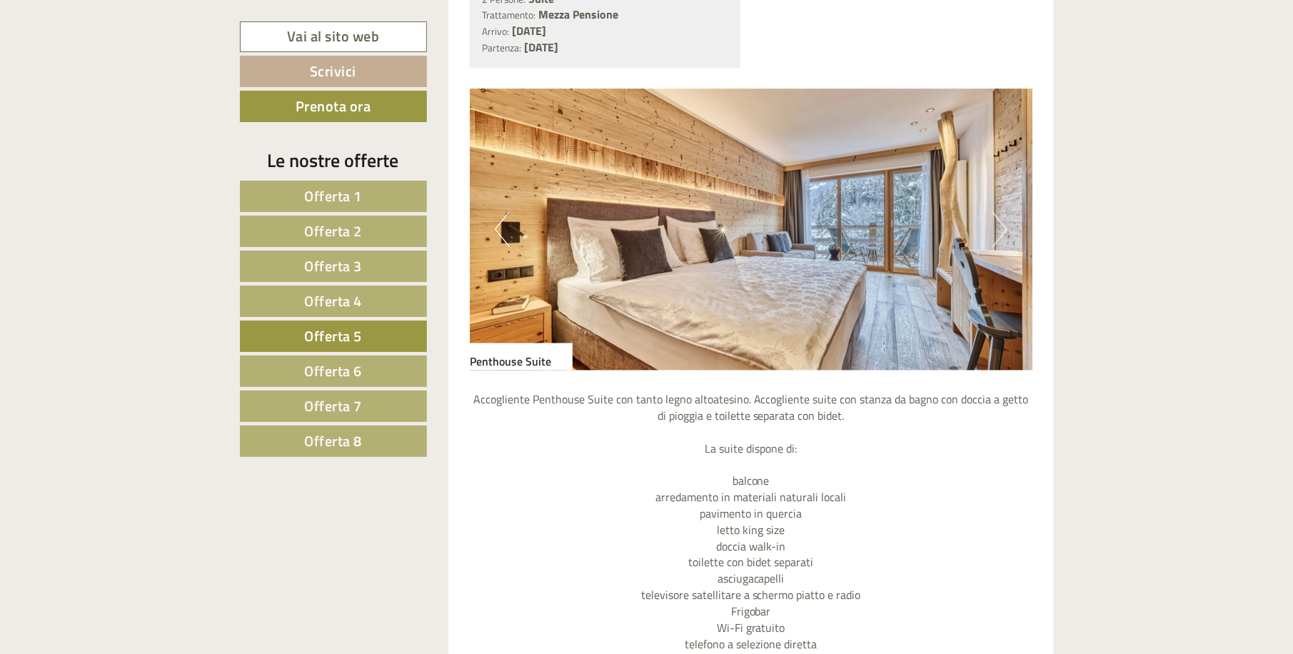
click at [999, 223] on button "Next" at bounding box center [999, 230] width 15 height 36
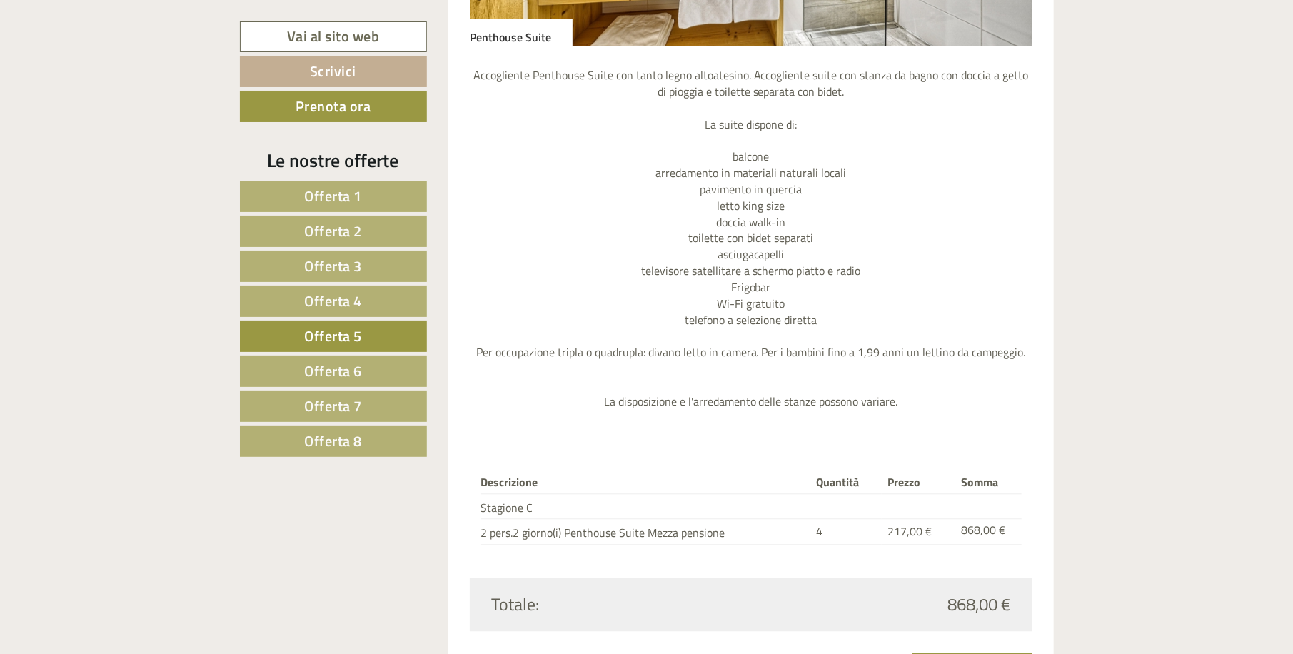
scroll to position [1712, 0]
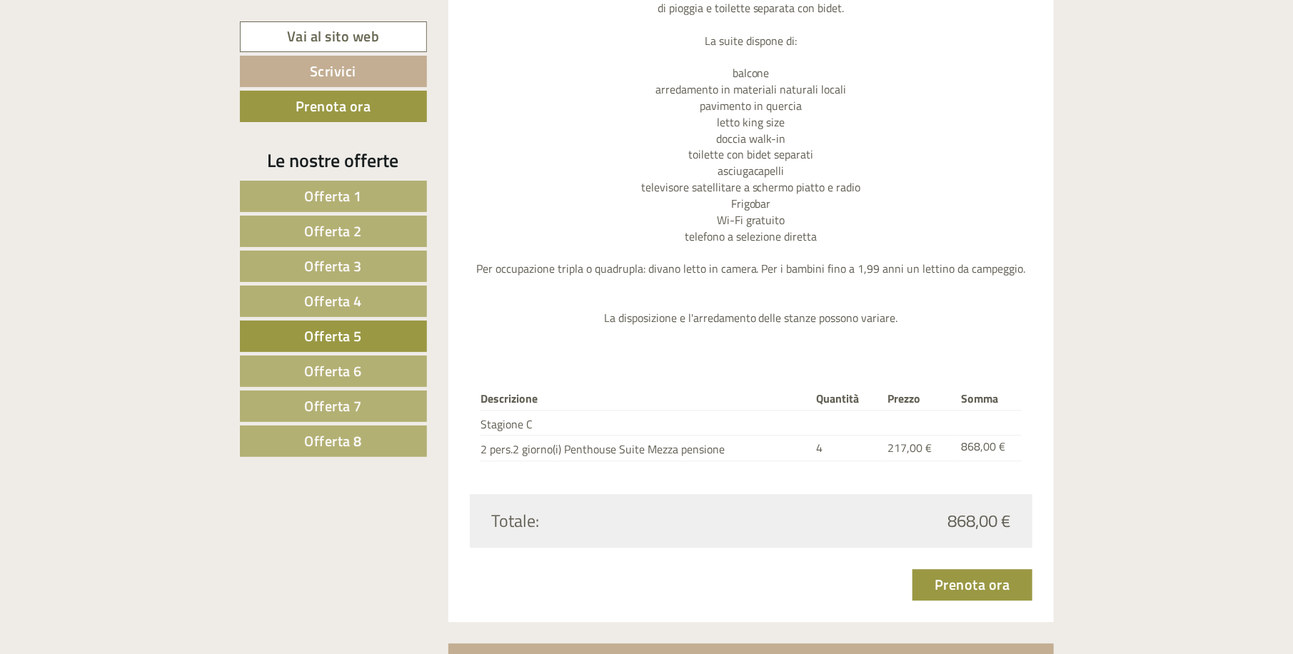
click at [368, 368] on link "Offerta 6" at bounding box center [333, 370] width 187 height 31
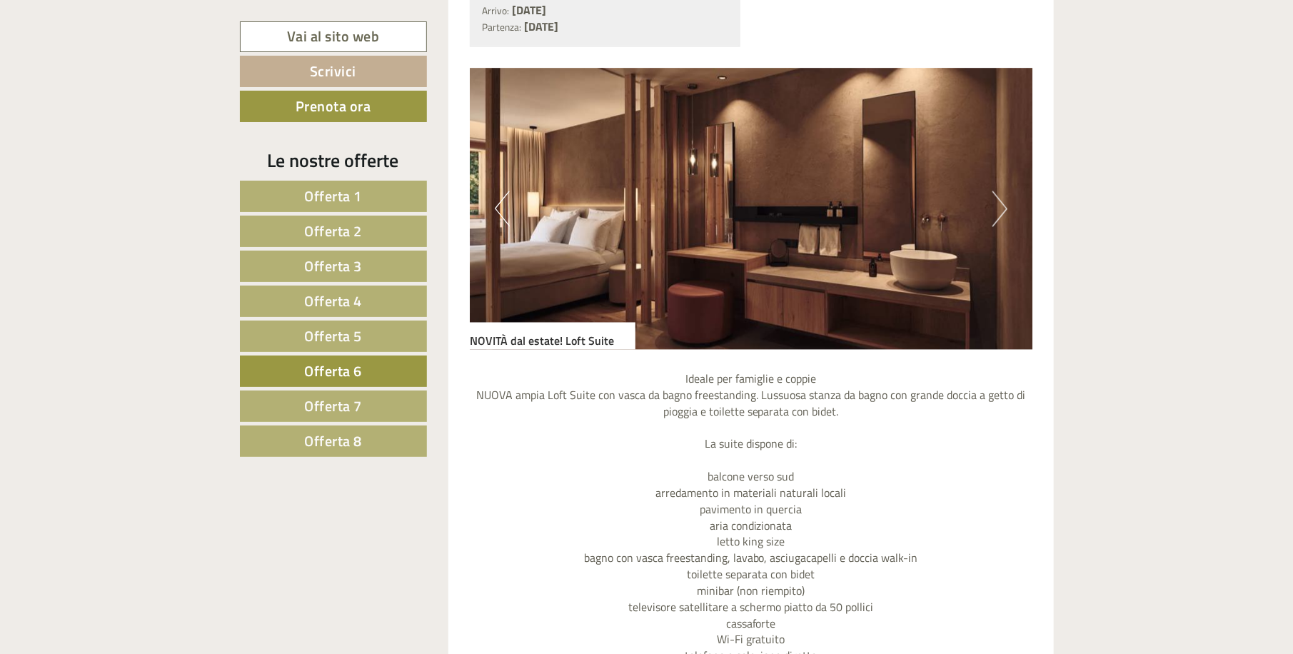
scroll to position [1304, 0]
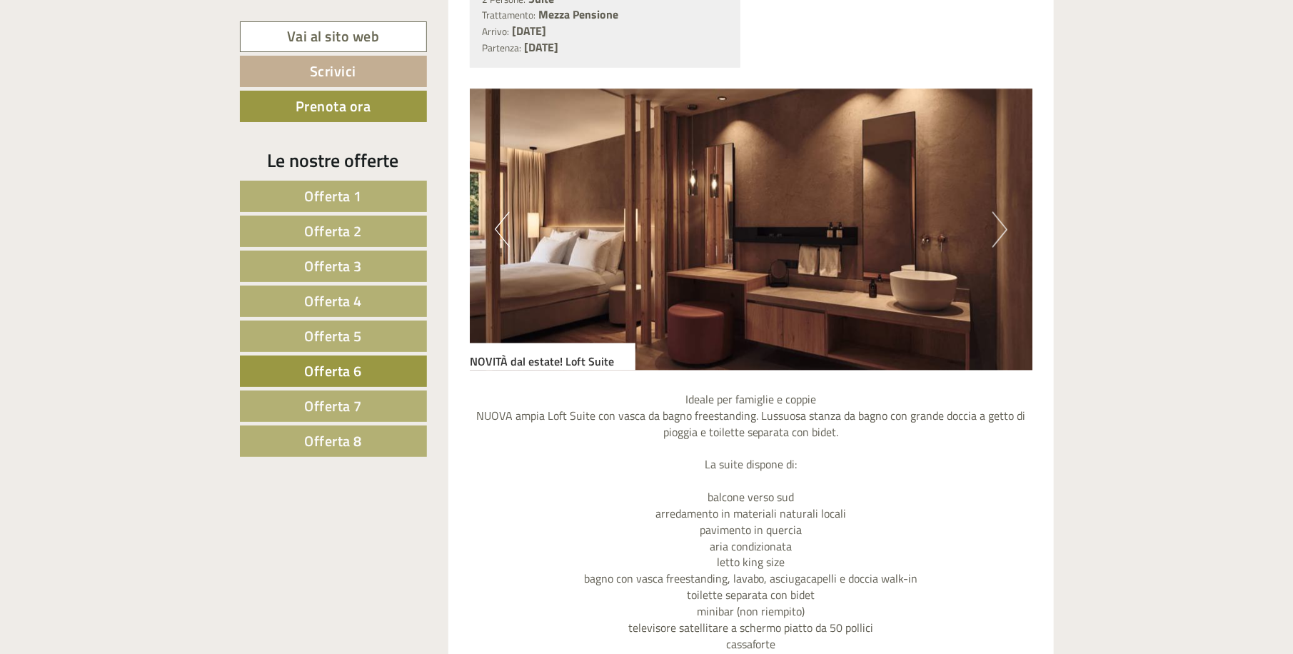
click at [1001, 225] on button "Next" at bounding box center [999, 230] width 15 height 36
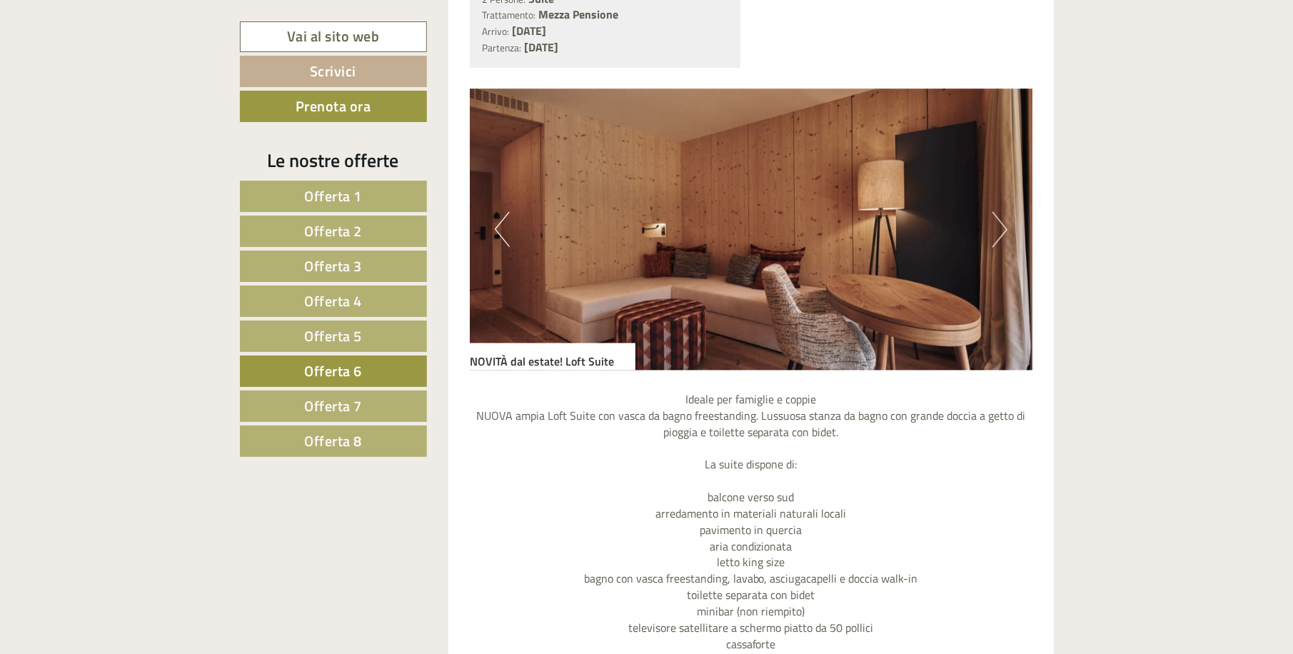
click at [1001, 225] on button "Next" at bounding box center [999, 230] width 15 height 36
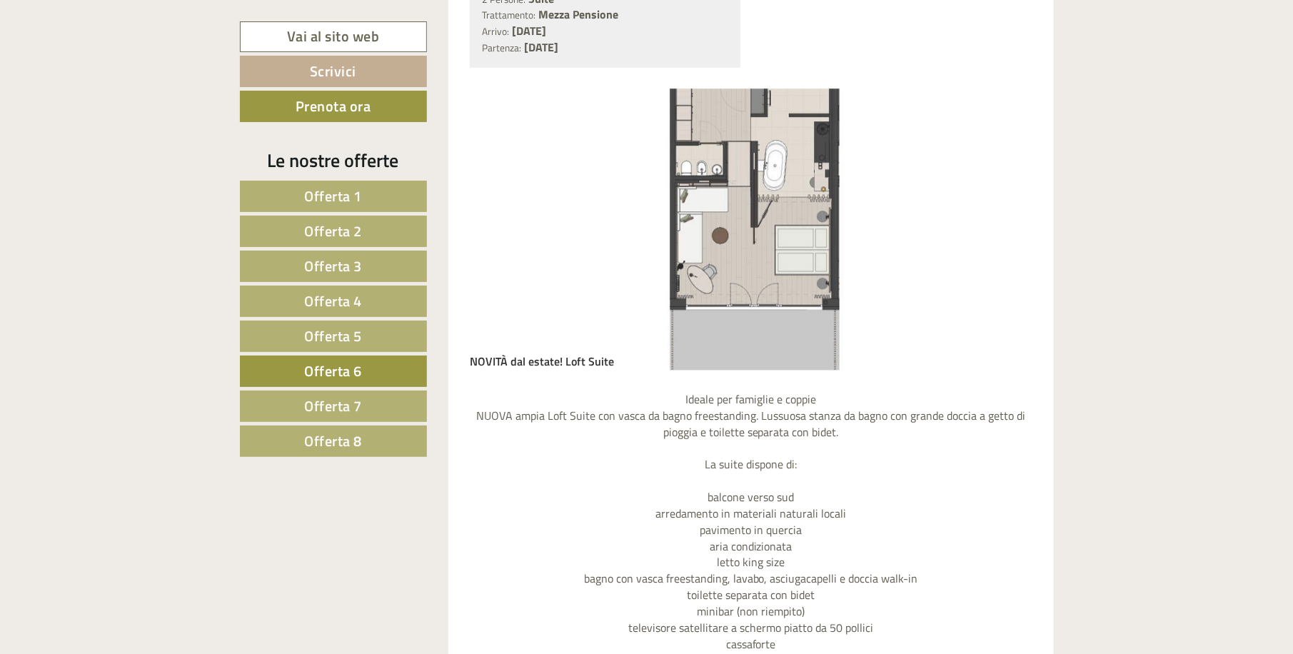
click at [998, 255] on img at bounding box center [751, 229] width 563 height 281
drag, startPoint x: 981, startPoint y: 253, endPoint x: 919, endPoint y: 246, distance: 61.9
click at [968, 249] on img at bounding box center [751, 229] width 563 height 281
drag, startPoint x: 891, startPoint y: 244, endPoint x: 859, endPoint y: 244, distance: 32.1
click at [867, 245] on img at bounding box center [751, 229] width 563 height 281
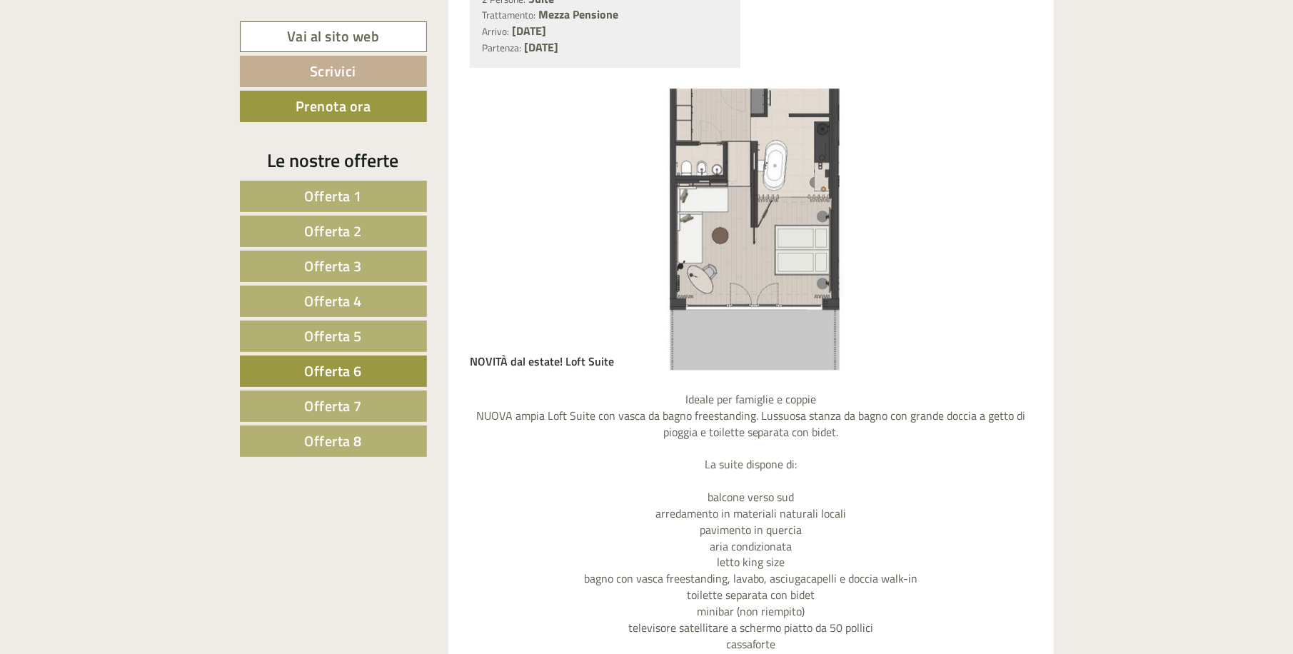
drag, startPoint x: 841, startPoint y: 243, endPoint x: 815, endPoint y: 238, distance: 26.2
click at [825, 243] on img at bounding box center [751, 229] width 563 height 281
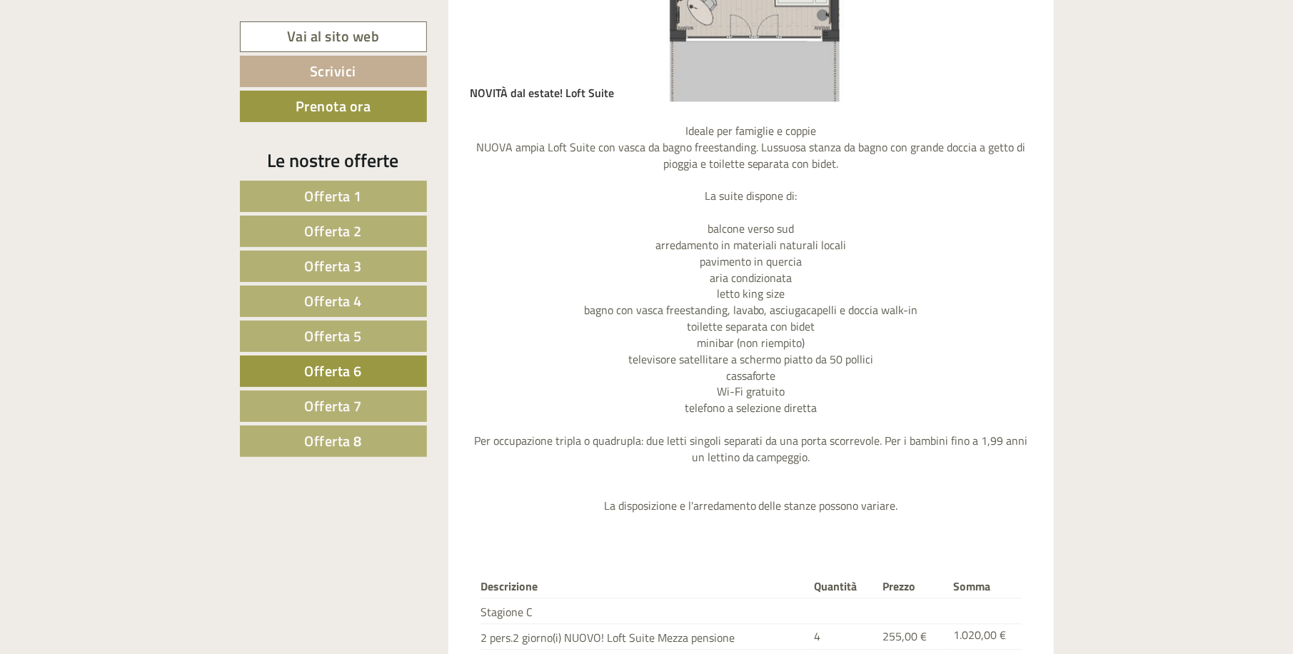
scroll to position [1576, 0]
click at [367, 393] on link "Offerta 7" at bounding box center [333, 405] width 187 height 31
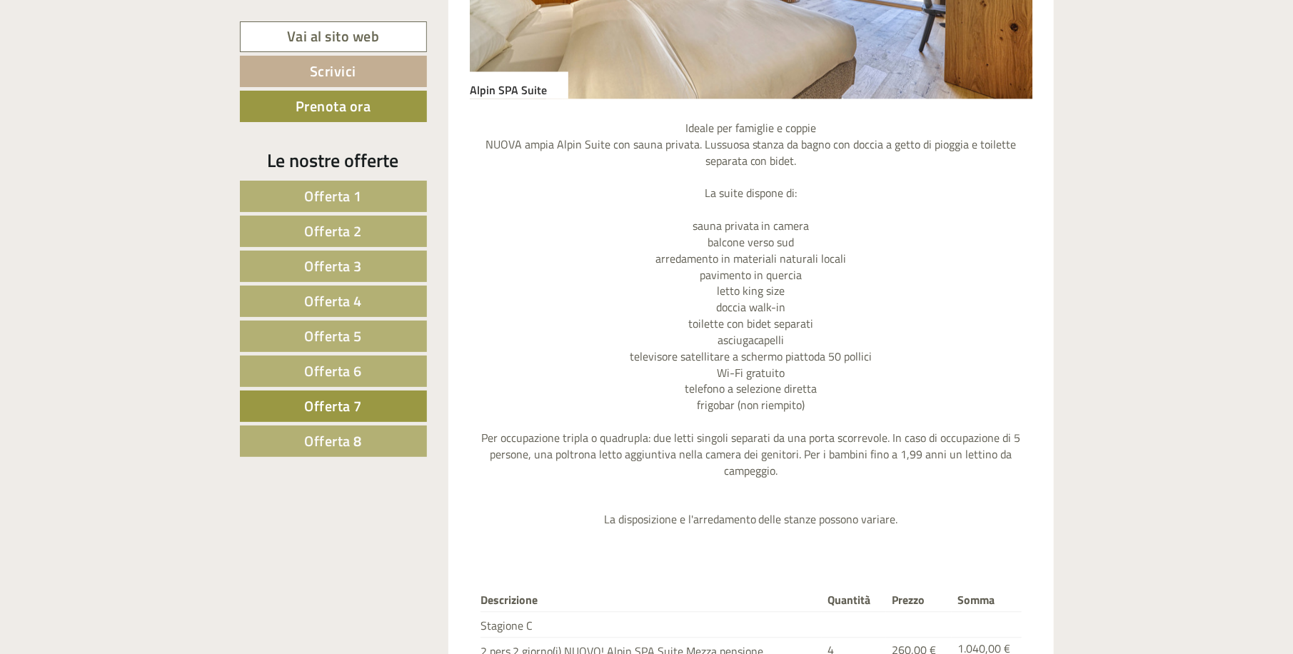
scroll to position [1169, 0]
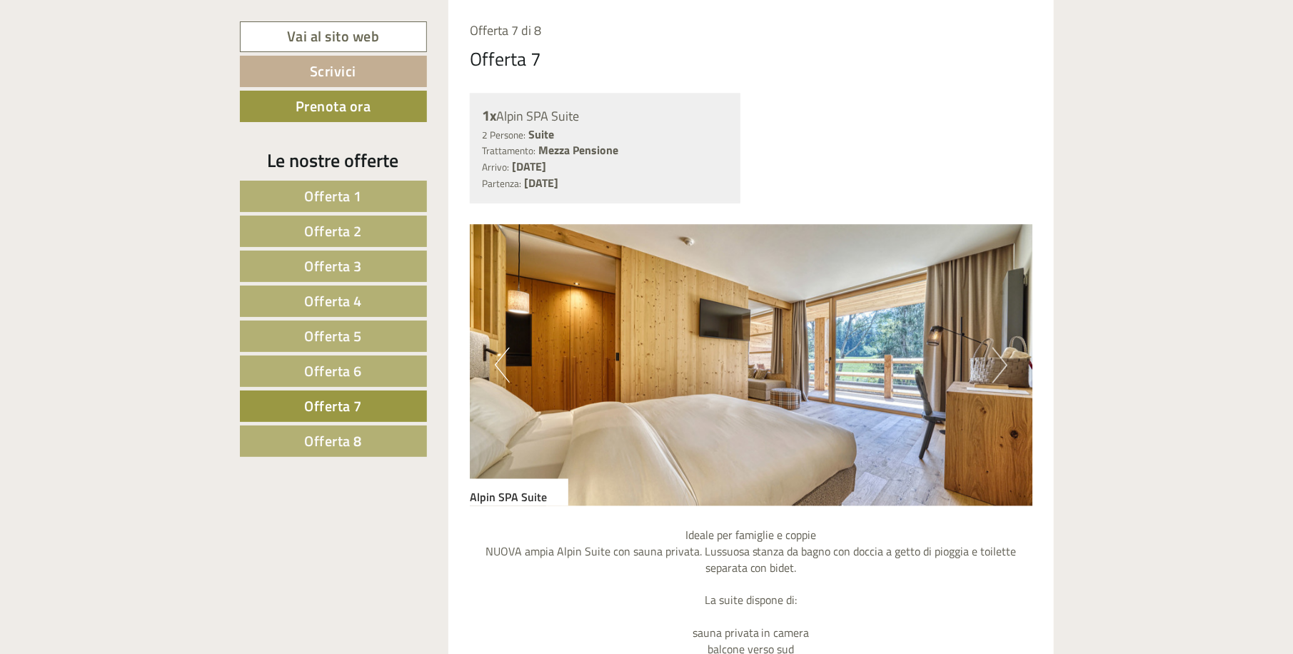
click at [999, 363] on button "Next" at bounding box center [999, 366] width 15 height 36
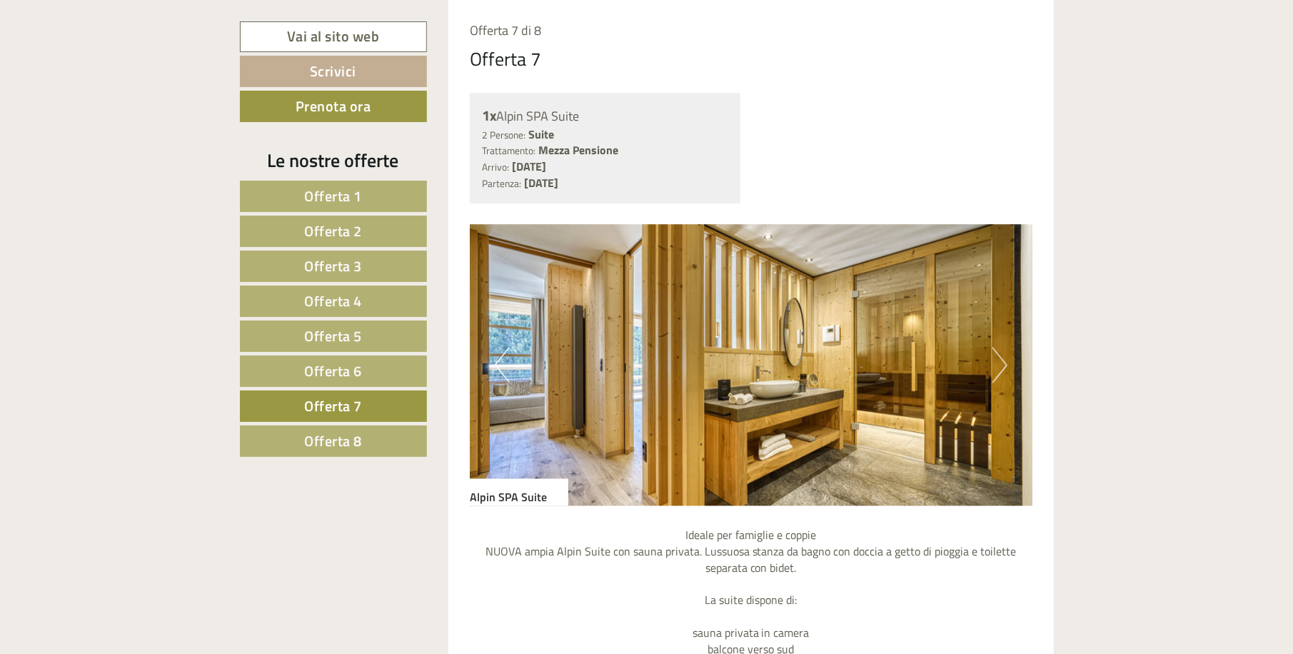
click at [999, 363] on button "Next" at bounding box center [999, 366] width 15 height 36
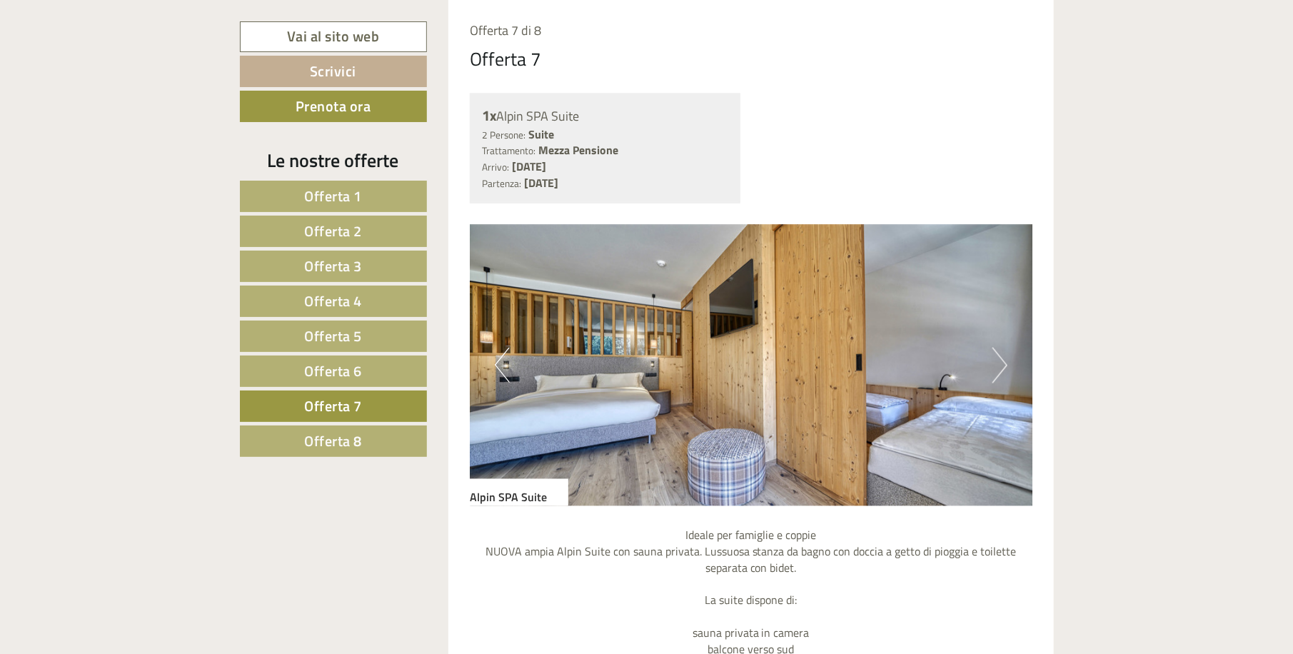
click at [999, 363] on button "Next" at bounding box center [999, 366] width 15 height 36
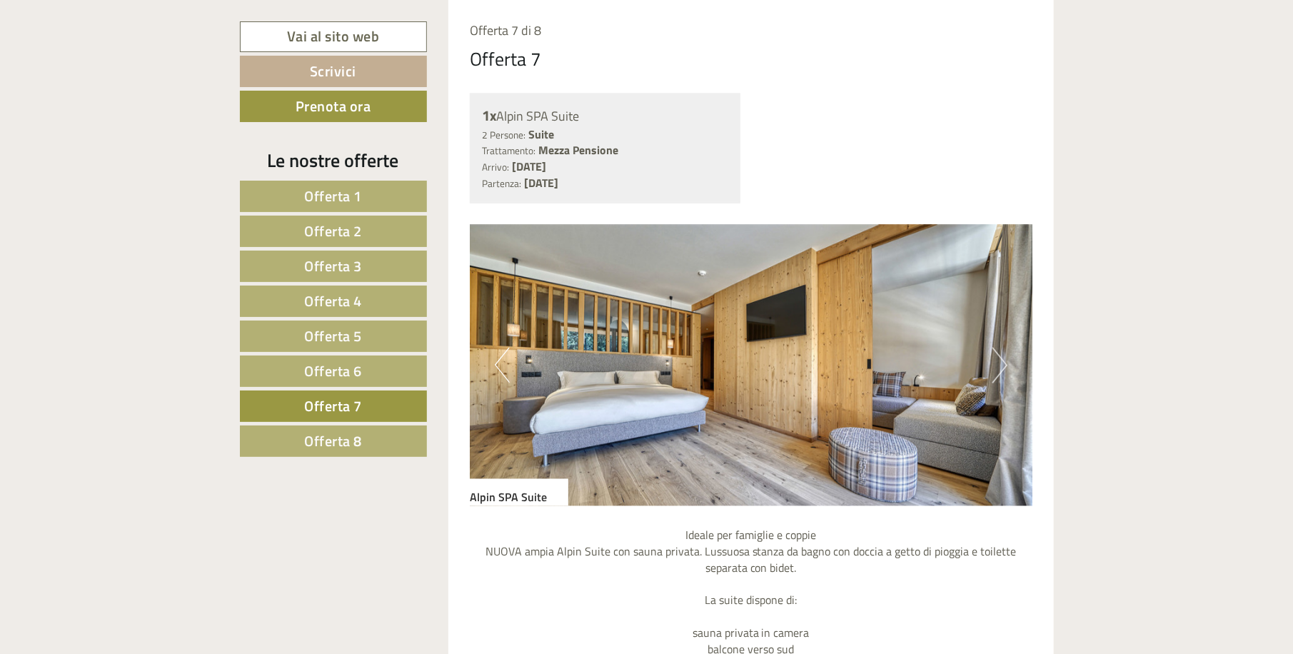
click at [999, 363] on button "Next" at bounding box center [999, 366] width 15 height 36
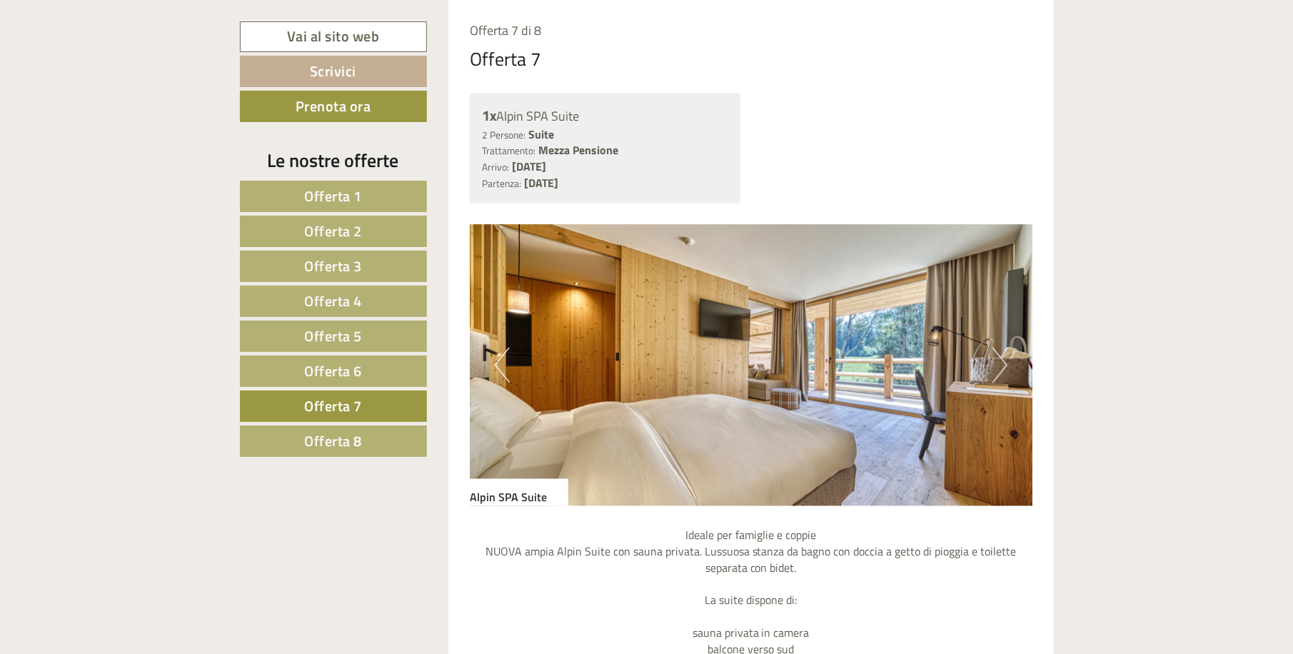
click at [999, 363] on button "Next" at bounding box center [999, 366] width 15 height 36
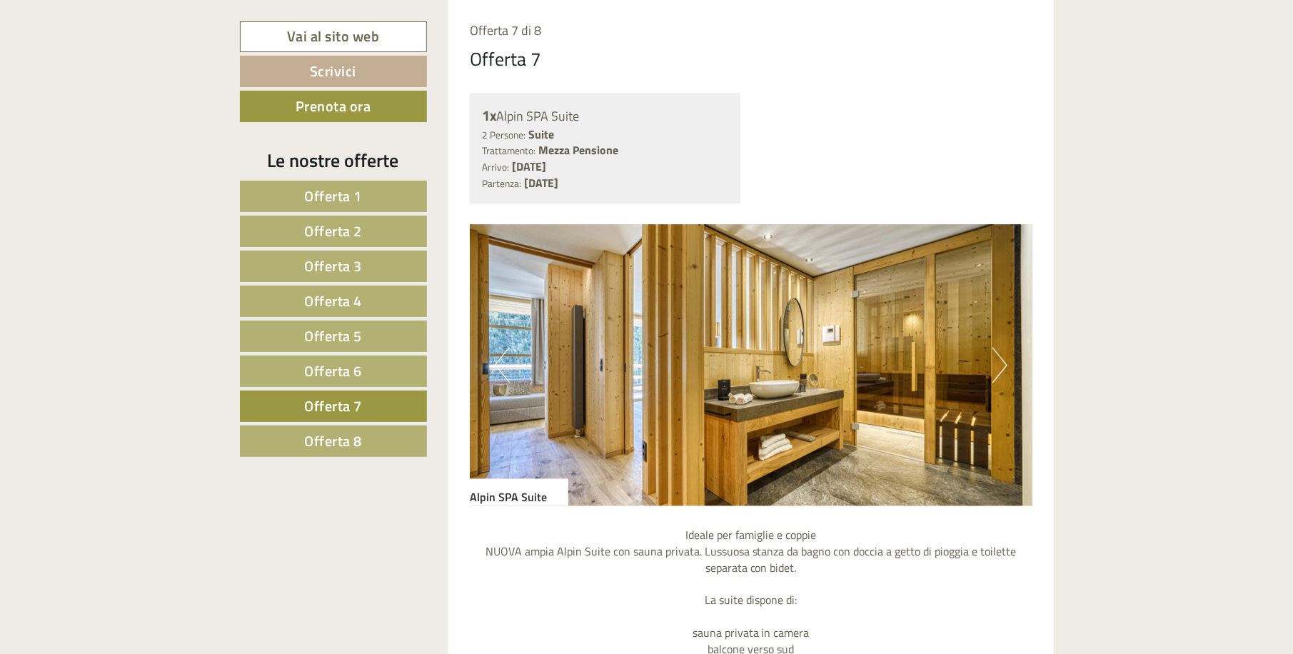
click at [999, 363] on button "Next" at bounding box center [999, 366] width 15 height 36
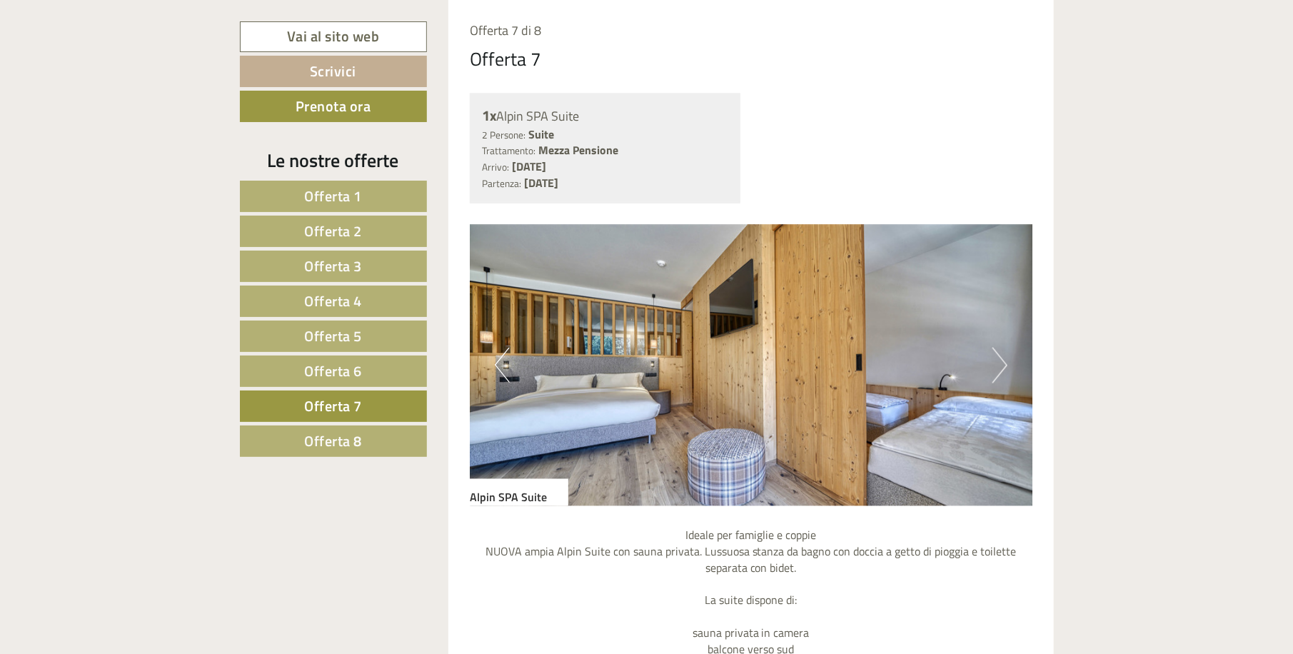
click at [999, 363] on button "Next" at bounding box center [999, 366] width 15 height 36
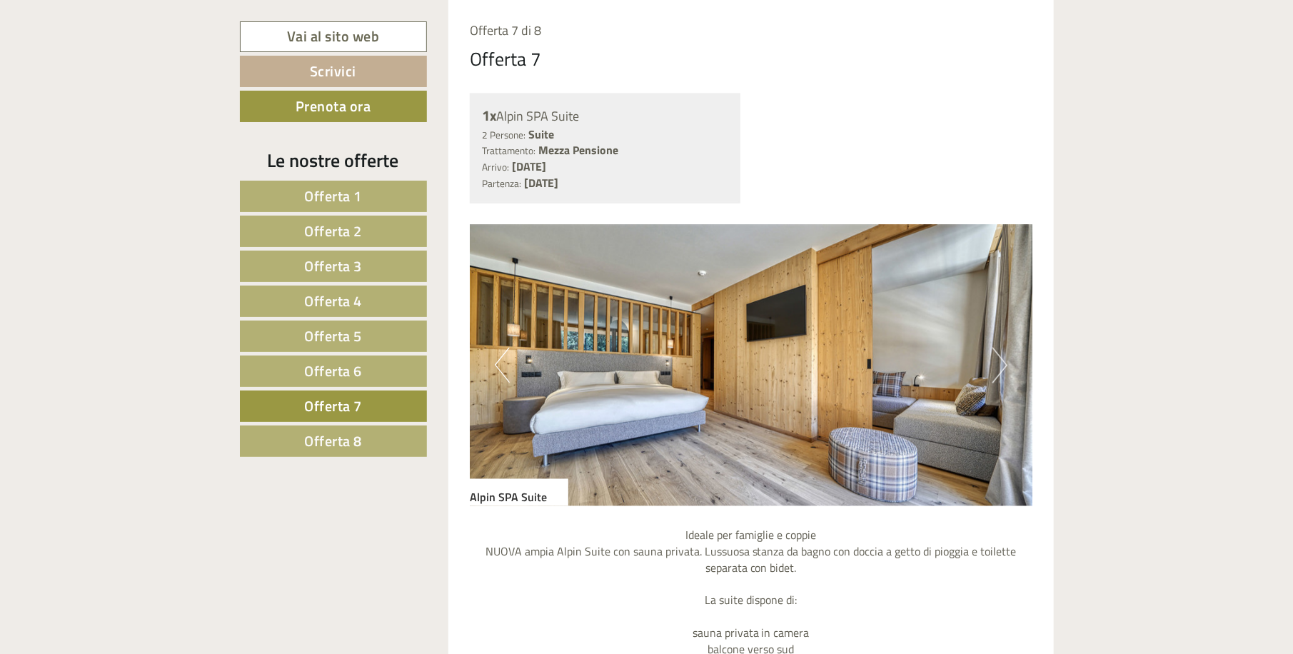
click at [999, 363] on button "Next" at bounding box center [999, 366] width 15 height 36
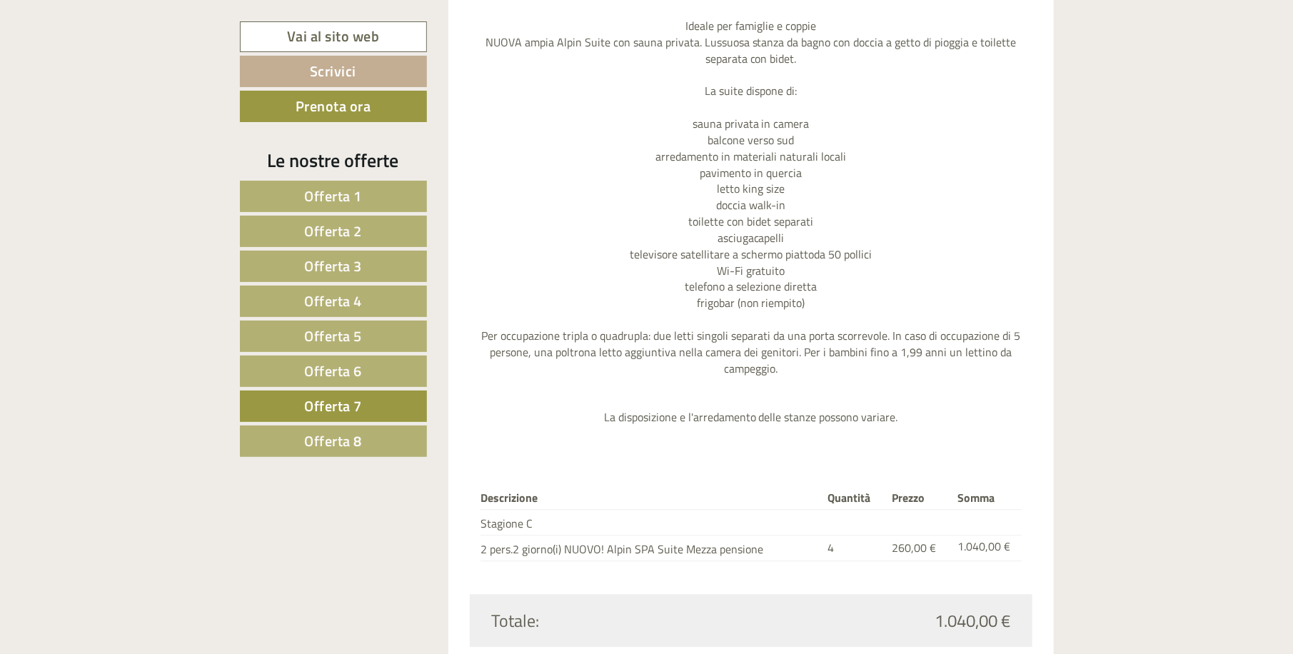
scroll to position [1712, 0]
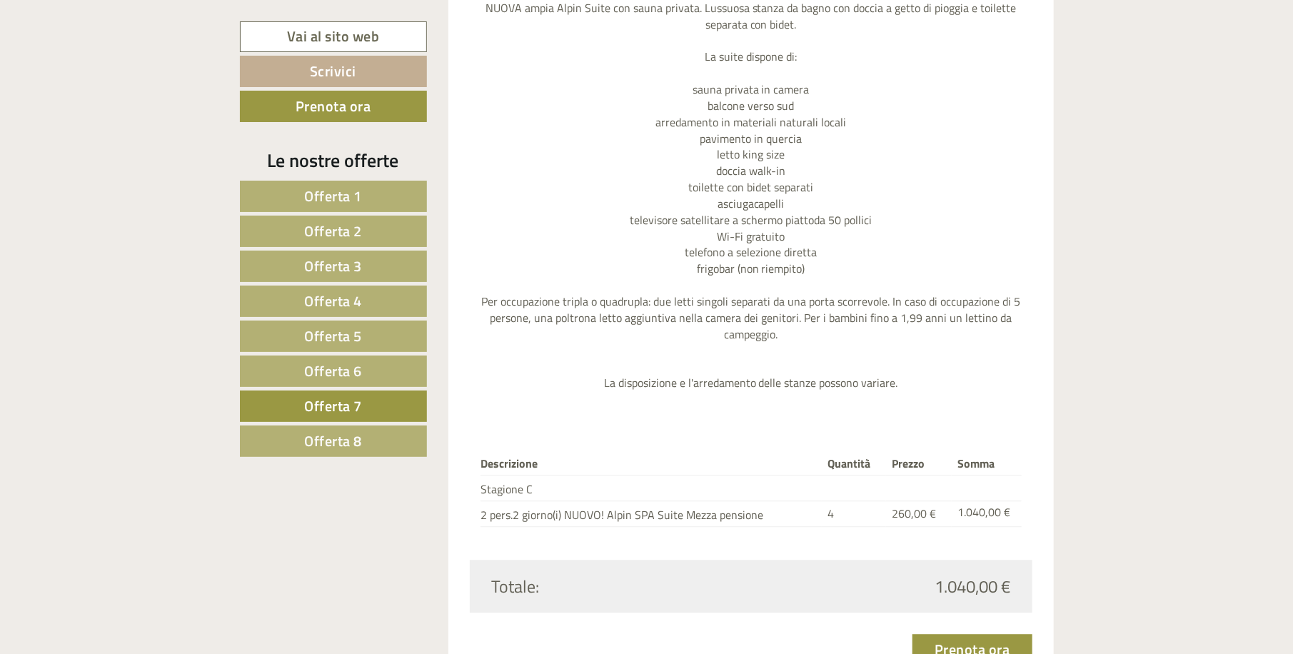
click at [373, 442] on link "Offerta 8" at bounding box center [333, 440] width 187 height 31
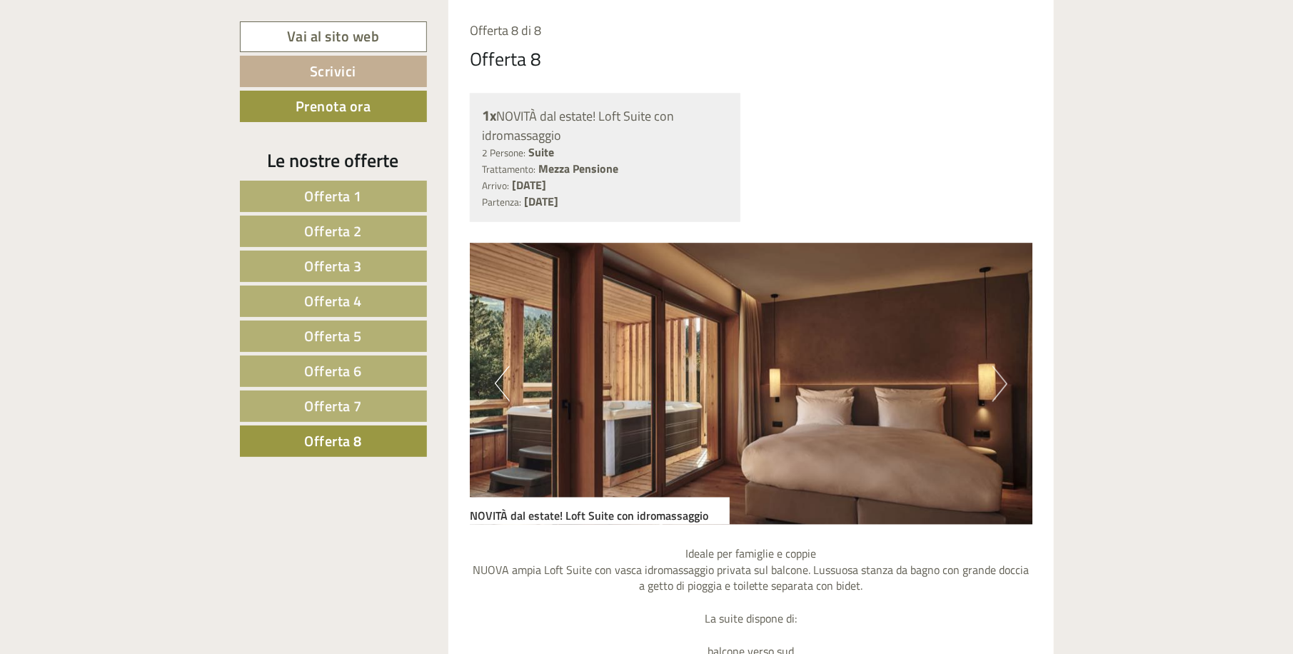
click at [999, 383] on button "Next" at bounding box center [999, 384] width 15 height 36
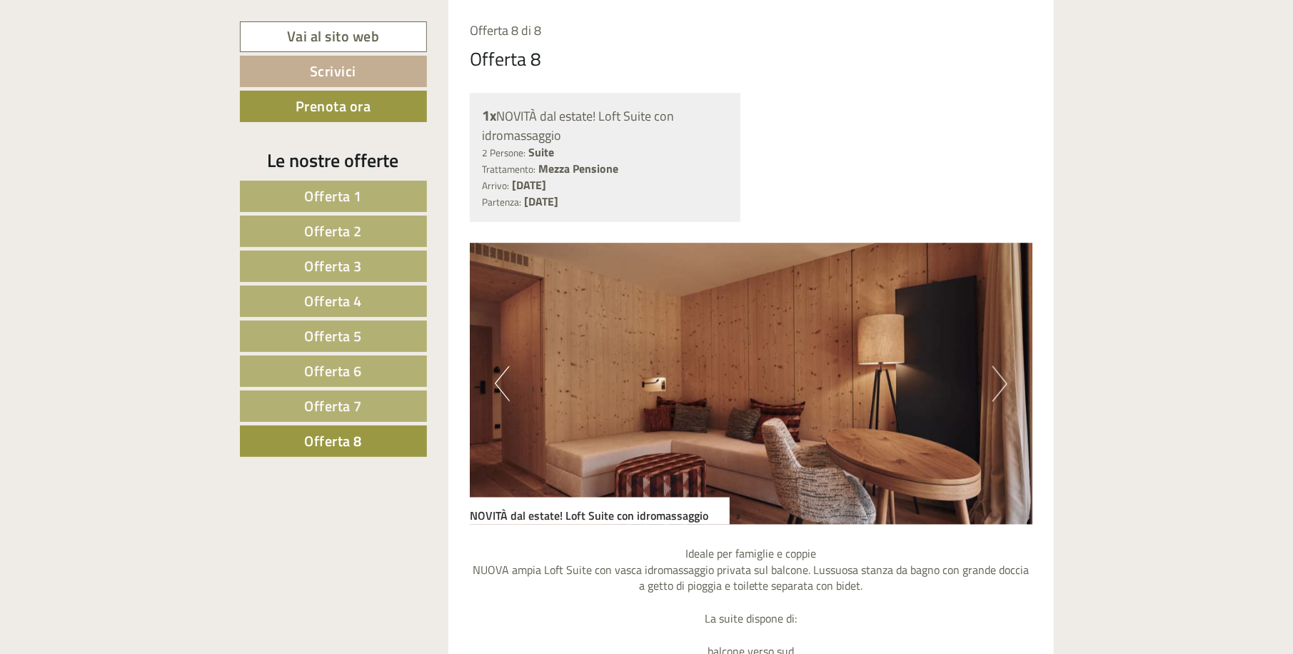
click at [999, 383] on button "Next" at bounding box center [999, 384] width 15 height 36
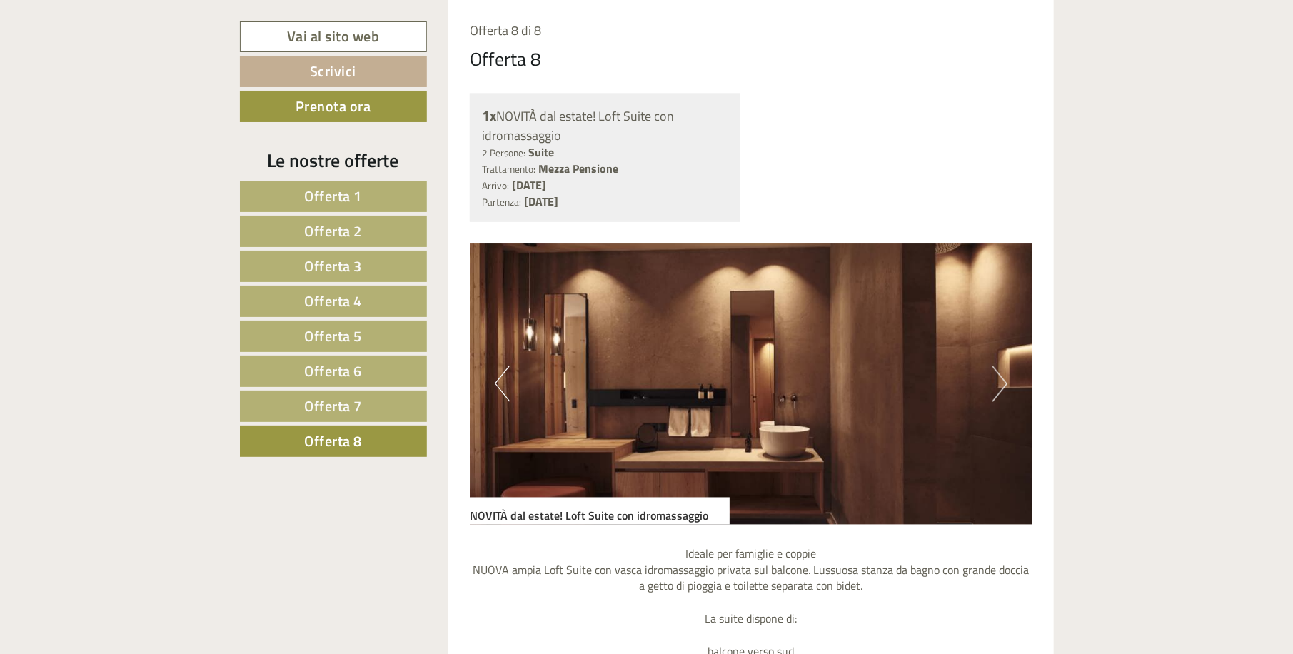
click at [999, 383] on button "Next" at bounding box center [999, 384] width 15 height 36
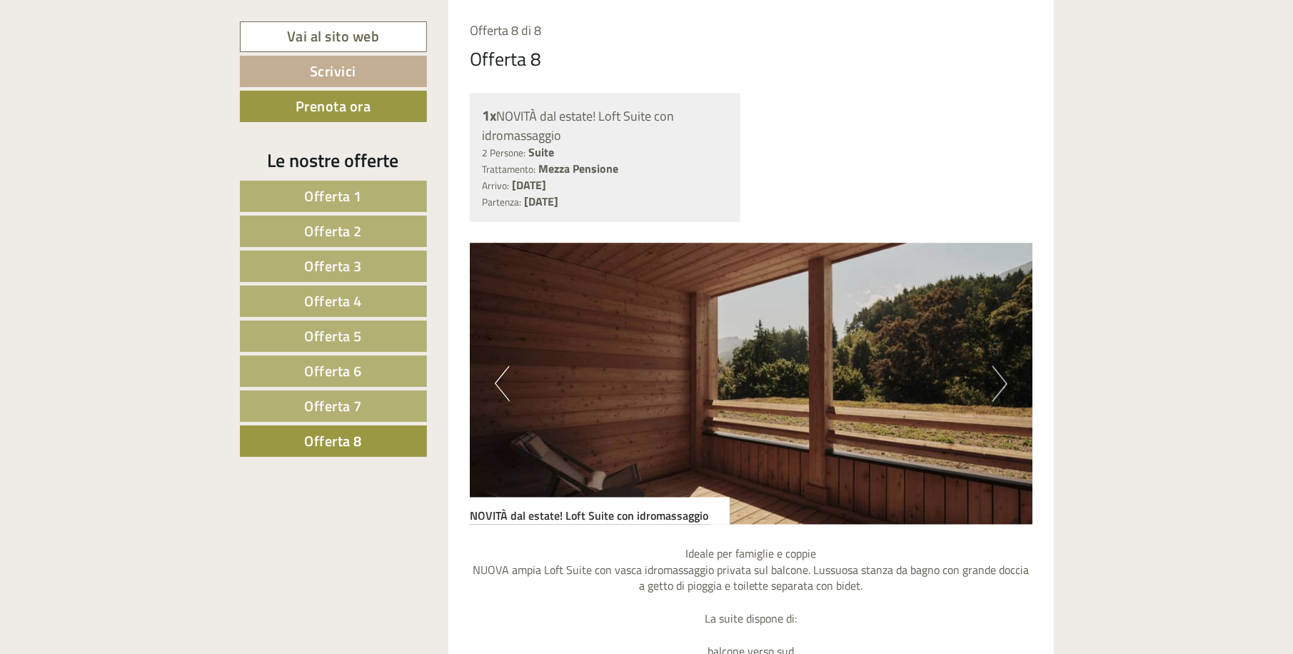
click at [999, 383] on button "Next" at bounding box center [999, 384] width 15 height 36
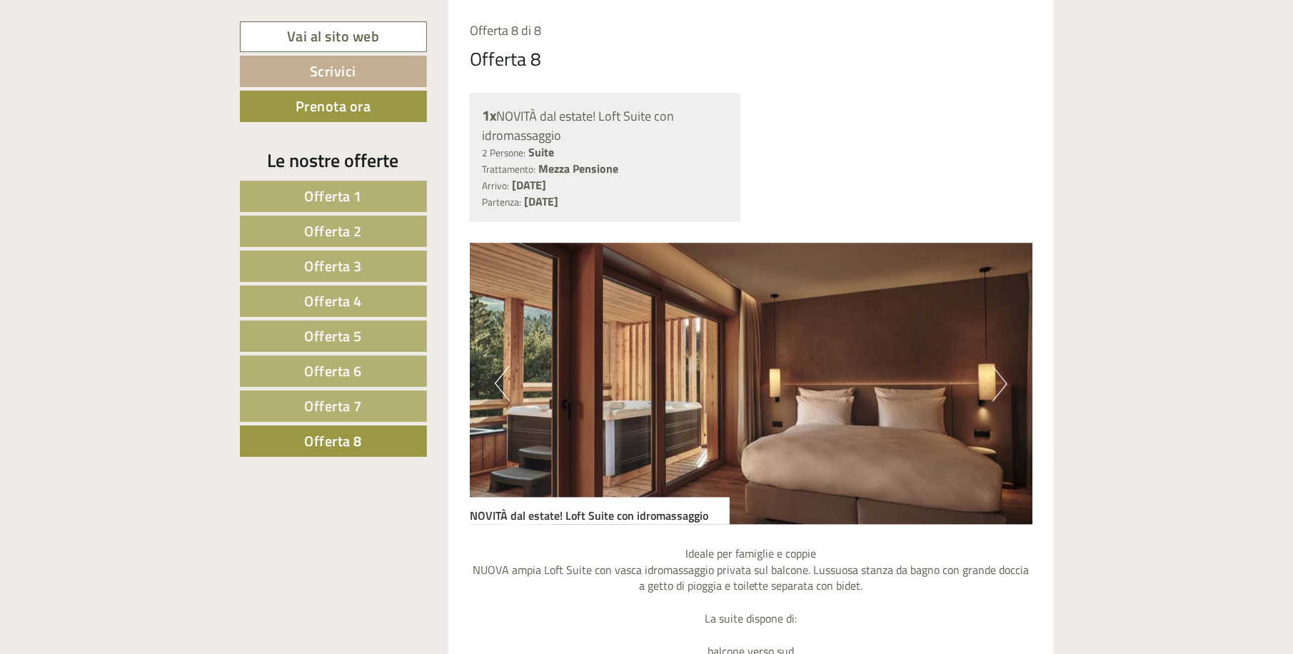
click at [999, 383] on button "Next" at bounding box center [999, 384] width 15 height 36
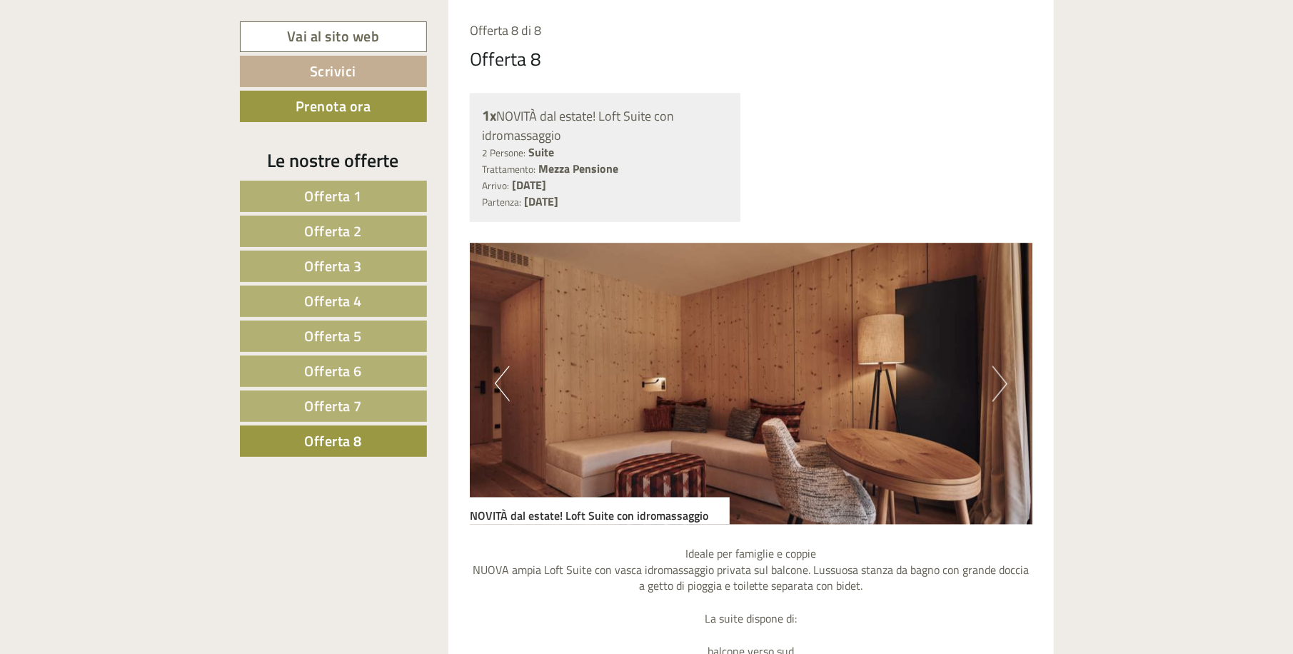
click at [999, 383] on button "Next" at bounding box center [999, 384] width 15 height 36
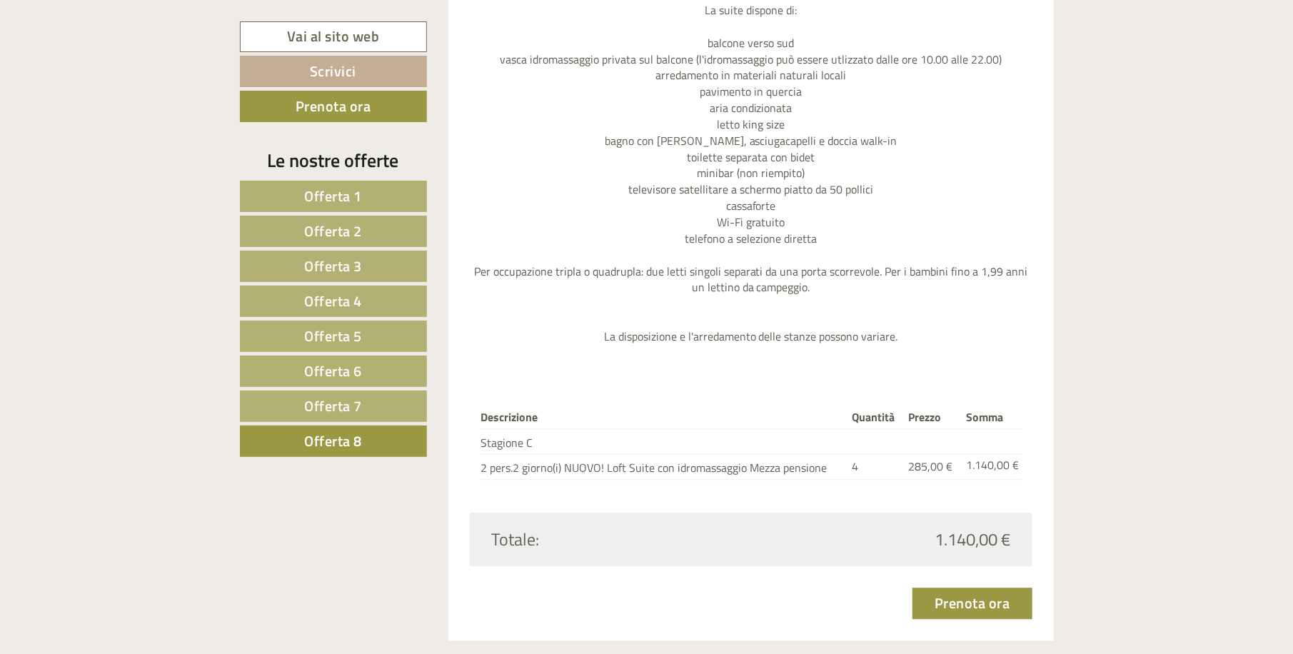
scroll to position [1780, 0]
click at [362, 193] on link "Offerta 1" at bounding box center [333, 196] width 187 height 31
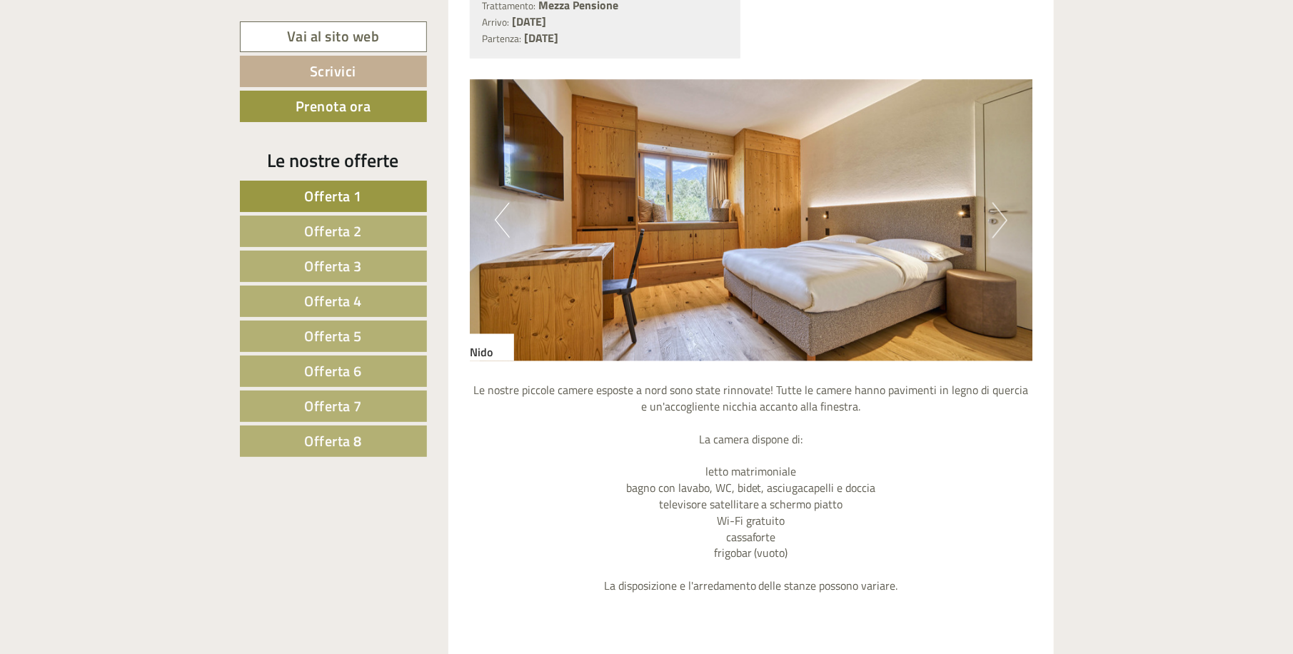
scroll to position [1304, 0]
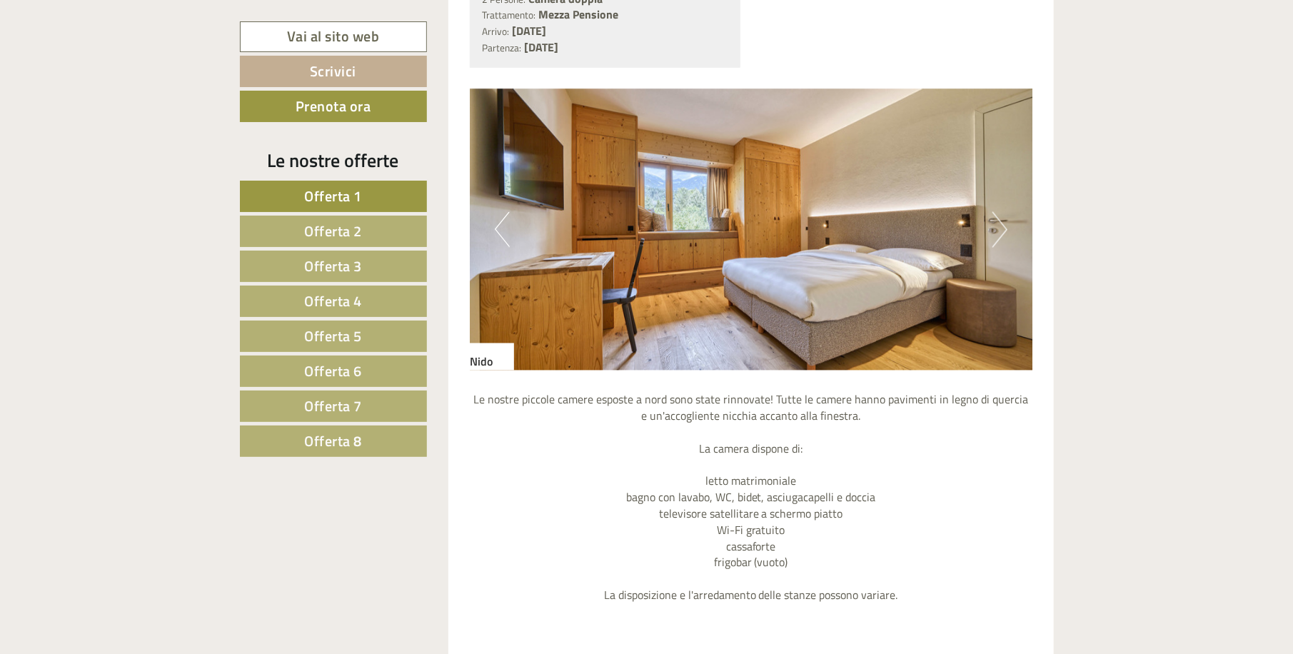
click at [992, 226] on button "Next" at bounding box center [999, 230] width 15 height 36
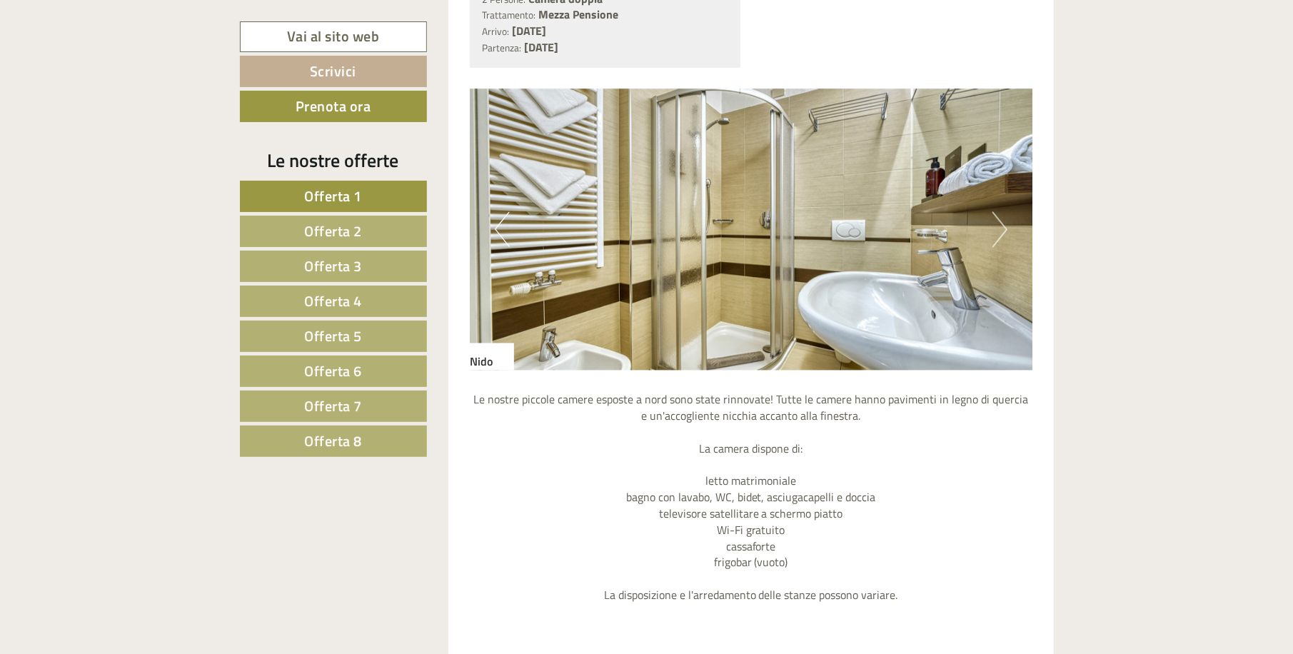
click at [992, 226] on button "Next" at bounding box center [999, 230] width 15 height 36
